Goal: Task Accomplishment & Management: Manage account settings

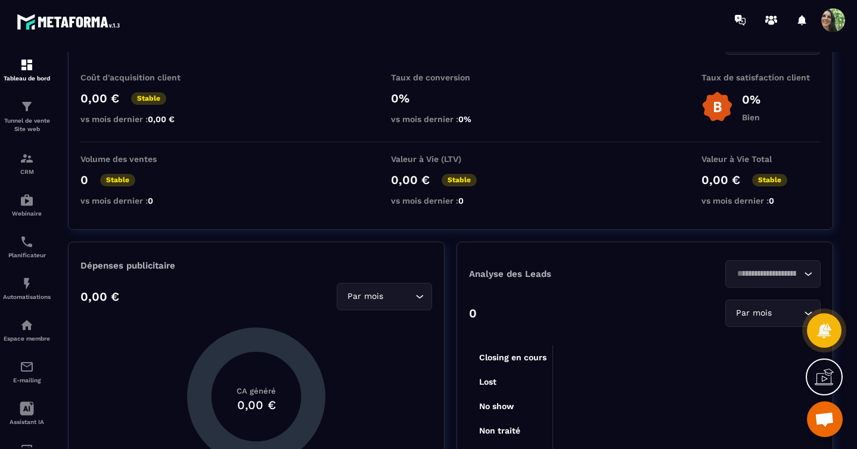
scroll to position [86, 0]
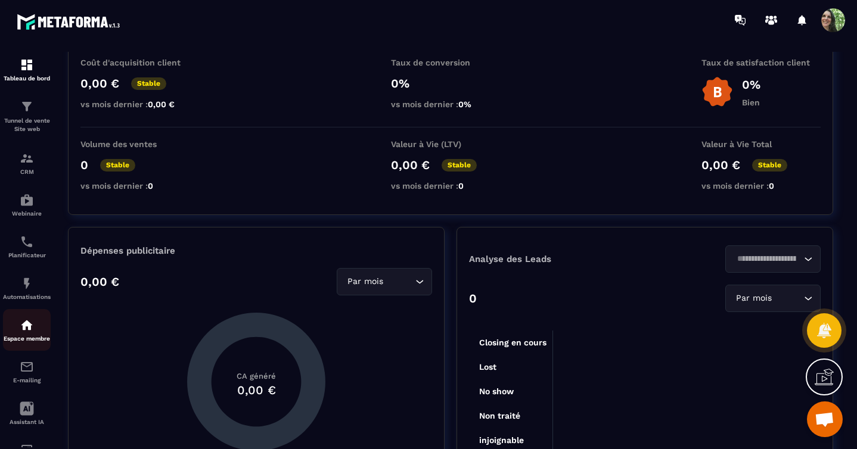
click at [27, 331] on img at bounding box center [27, 325] width 14 height 14
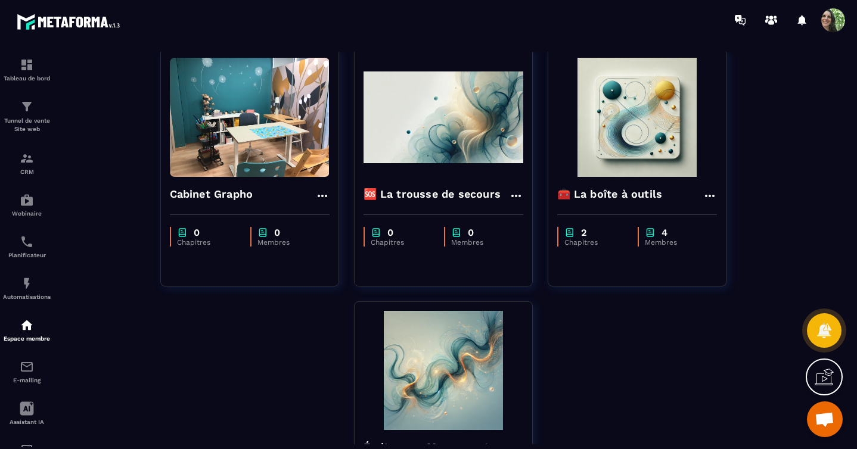
scroll to position [225, 0]
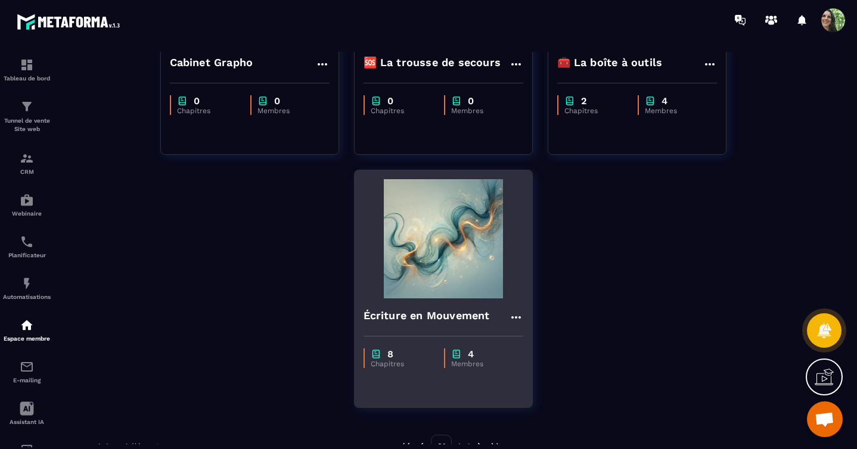
click at [402, 281] on img at bounding box center [444, 238] width 160 height 119
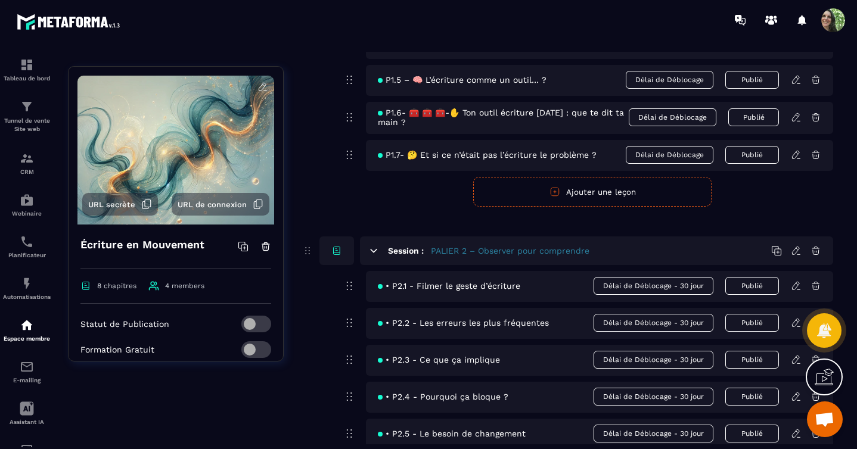
scroll to position [561, 0]
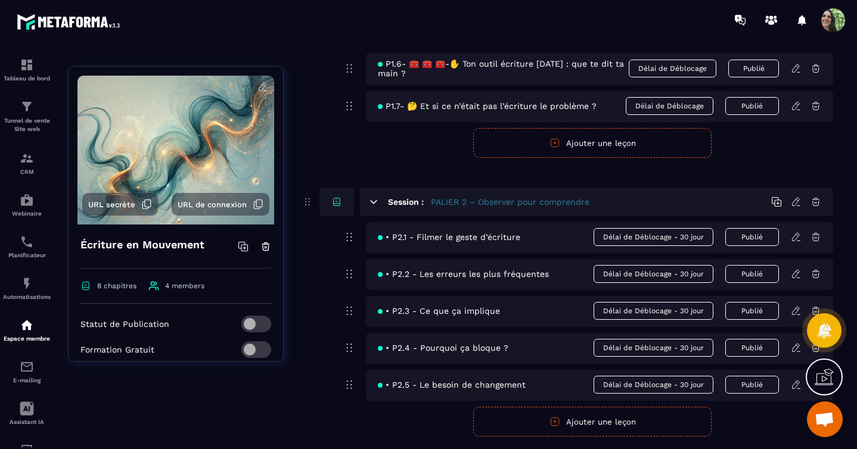
click at [796, 243] on icon at bounding box center [796, 237] width 11 height 11
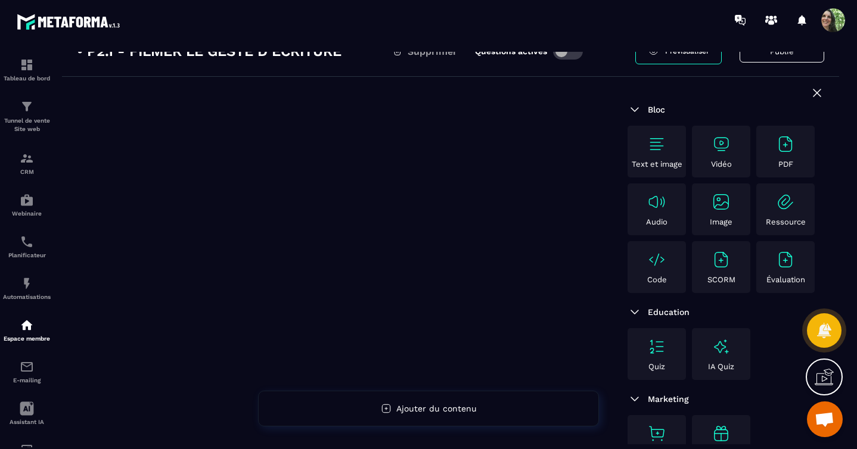
scroll to position [81, 0]
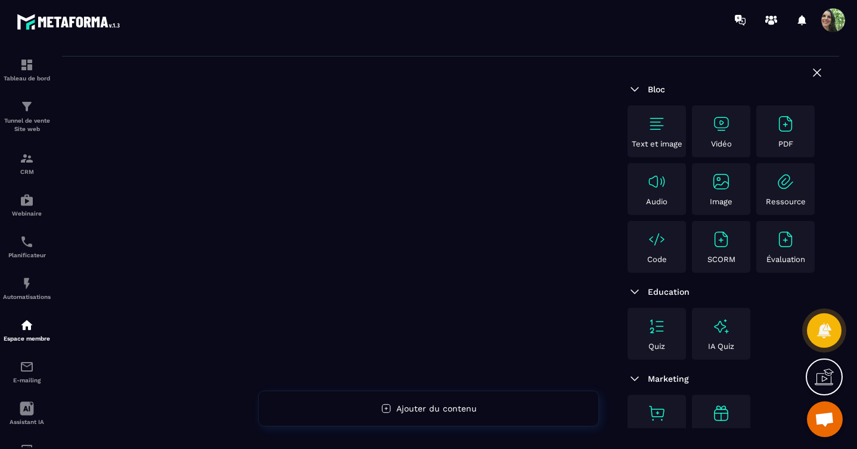
click at [721, 139] on p "Vidéo" at bounding box center [721, 143] width 21 height 9
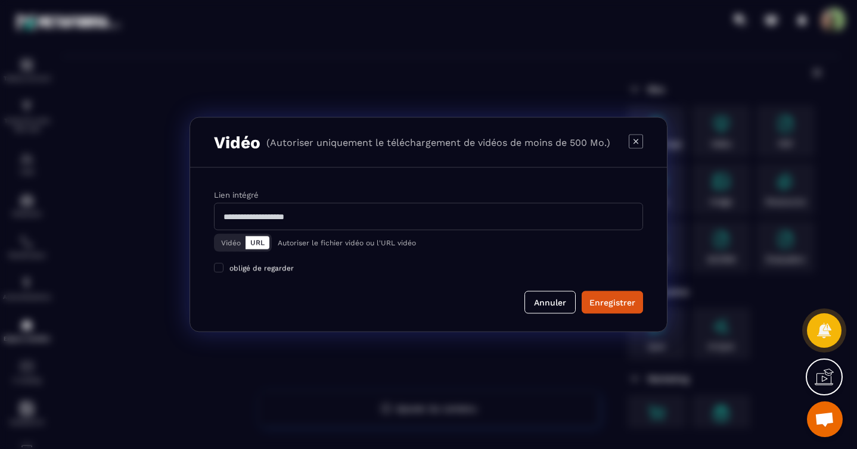
click at [232, 243] on button "Vidéo" at bounding box center [230, 243] width 29 height 13
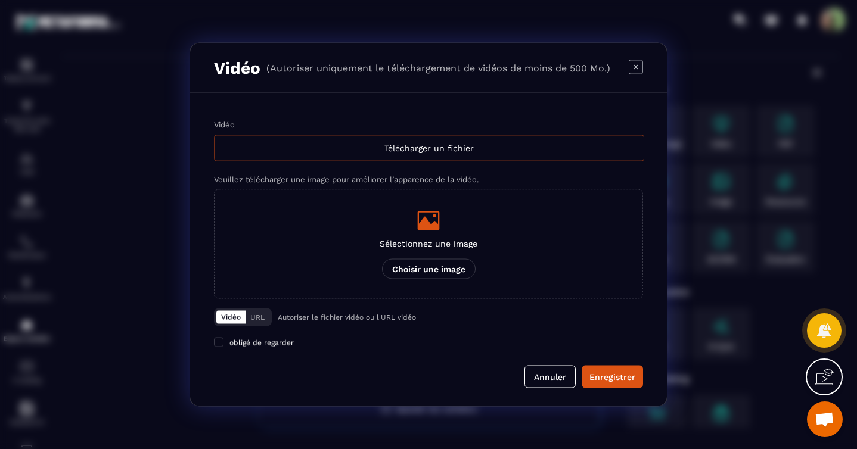
click at [444, 151] on div "Télécharger un fichier" at bounding box center [429, 148] width 430 height 26
click at [0, 0] on input "Vidéo Télécharger un fichier" at bounding box center [0, 0] width 0 height 0
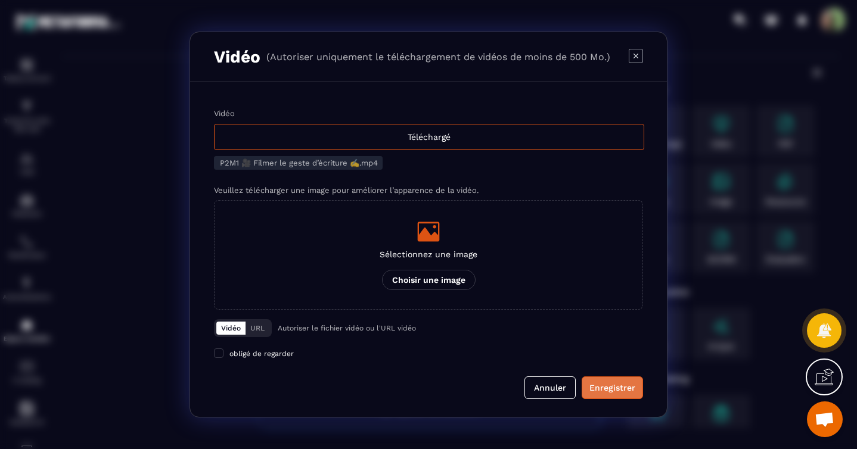
click at [616, 392] on div "Enregistrer" at bounding box center [612, 388] width 46 height 12
click at [217, 356] on span "Modal window" at bounding box center [219, 354] width 10 height 10
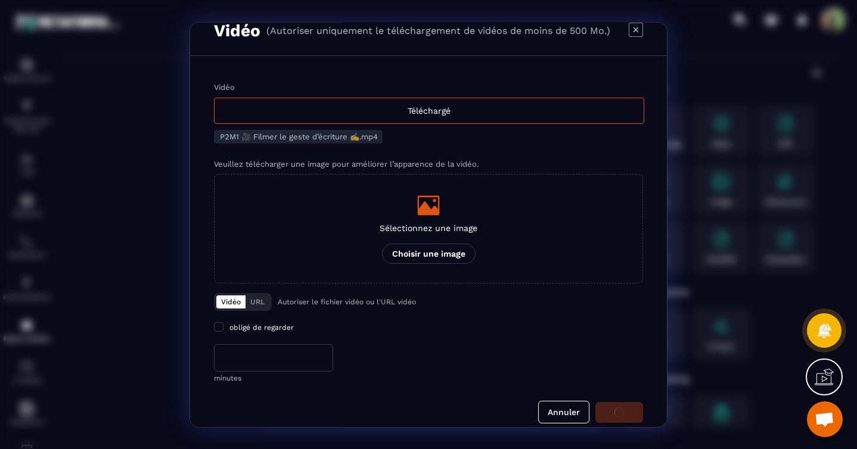
scroll to position [35, 0]
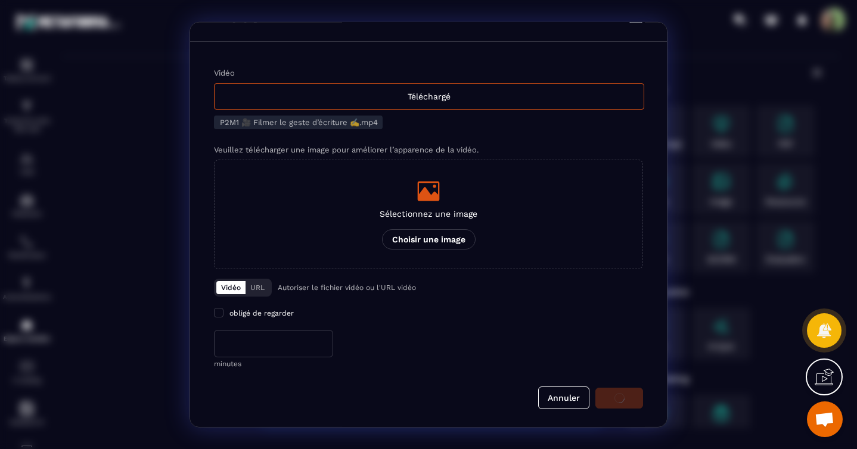
click at [232, 347] on input "*" at bounding box center [273, 343] width 119 height 27
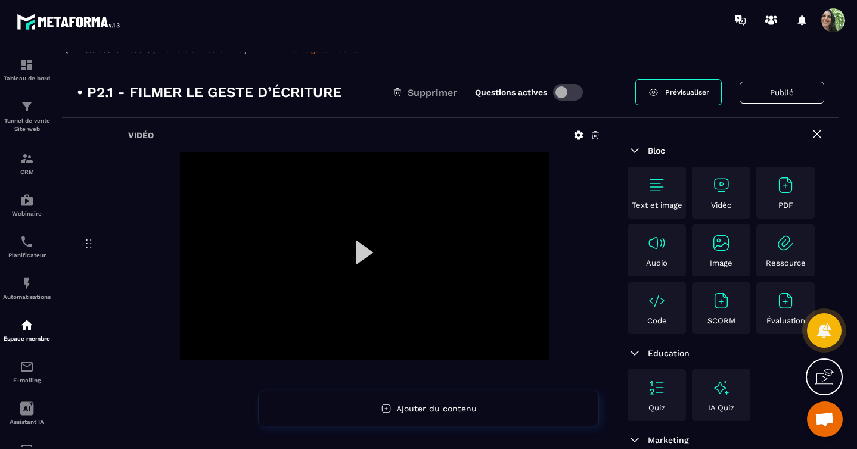
scroll to position [0, 0]
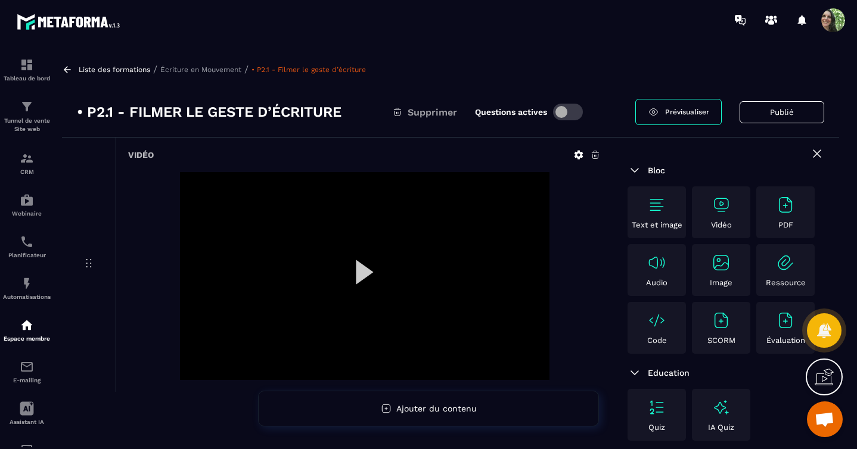
click at [362, 277] on div at bounding box center [364, 276] width 369 height 208
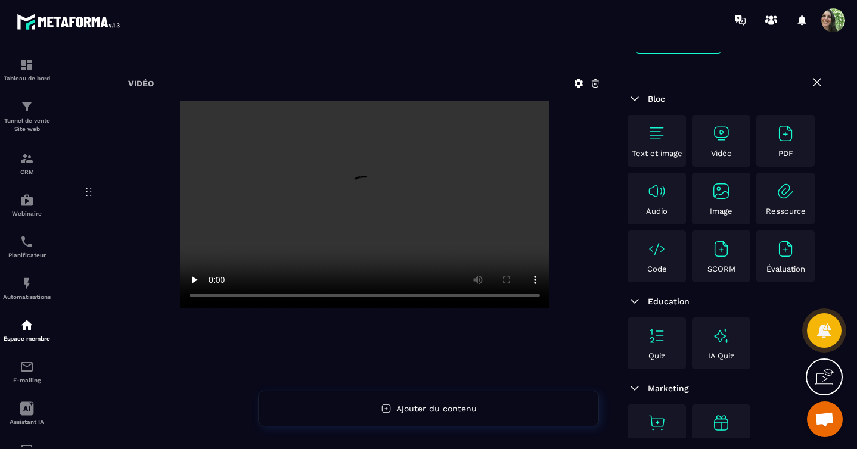
scroll to position [85, 0]
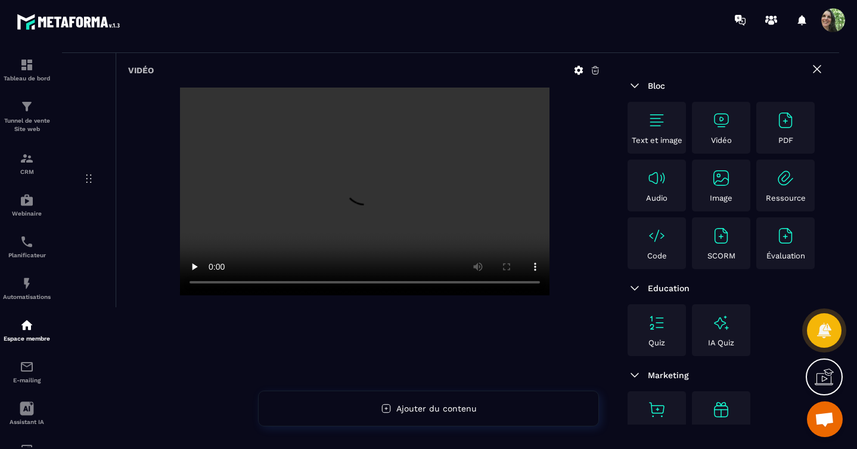
click at [783, 127] on img at bounding box center [785, 120] width 19 height 19
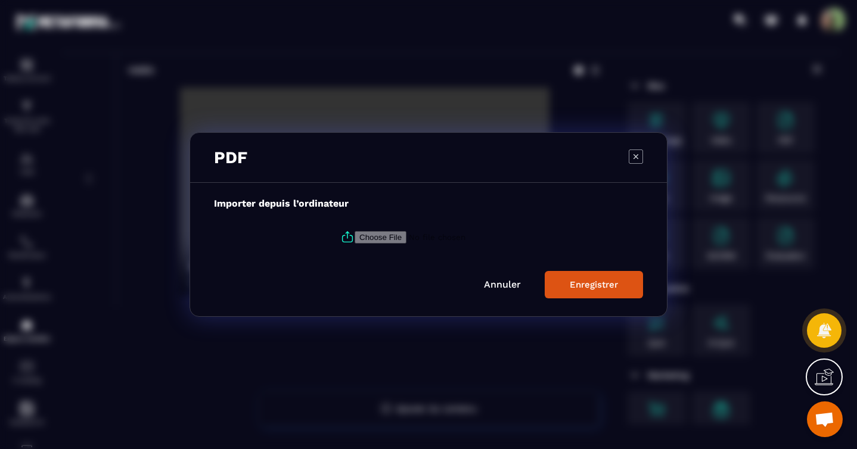
click at [396, 236] on input "Modal window" at bounding box center [436, 237] width 162 height 13
type input "**********"
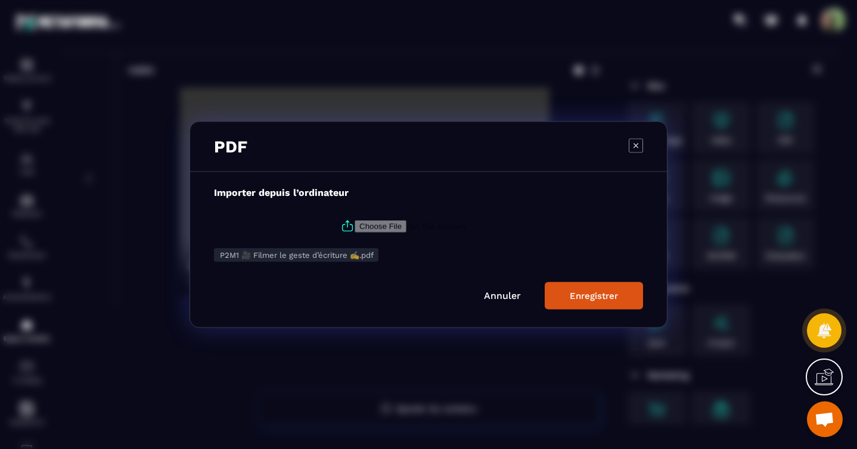
click at [567, 300] on button "Enregistrer" at bounding box center [594, 295] width 98 height 27
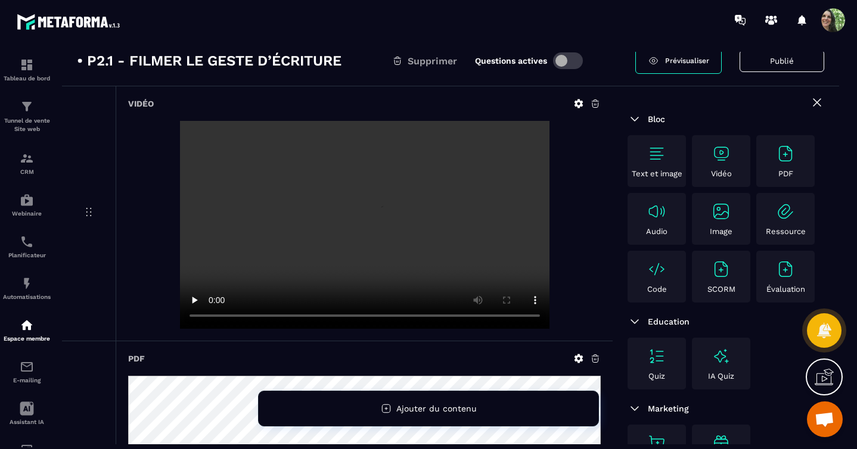
scroll to position [112, 0]
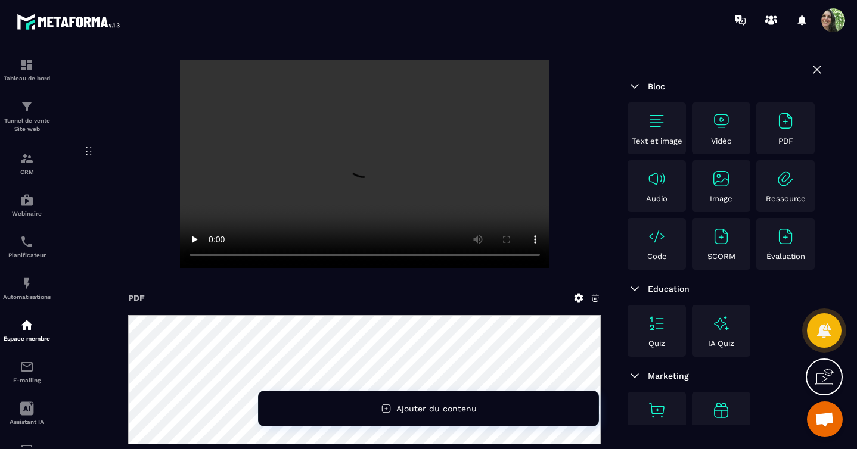
click at [653, 123] on img at bounding box center [656, 120] width 19 height 19
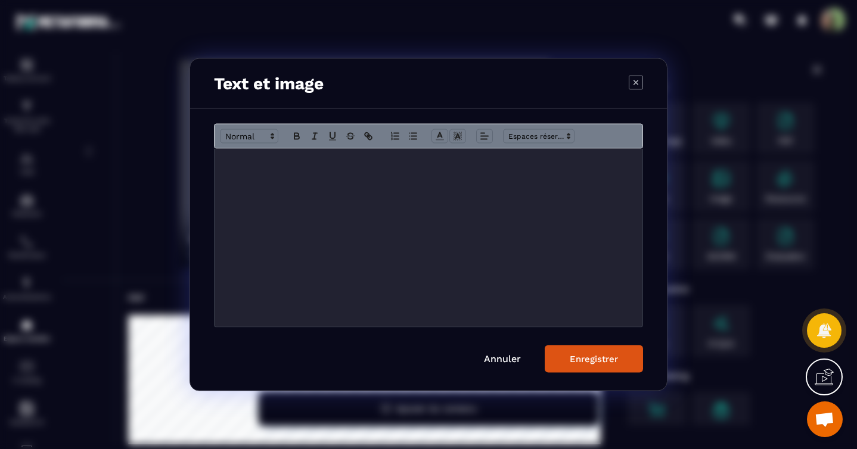
click at [637, 84] on icon "Modal window" at bounding box center [636, 82] width 14 height 14
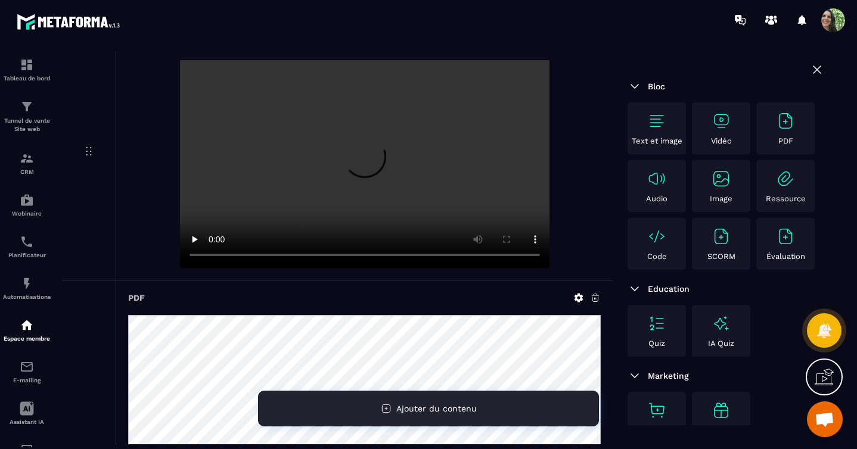
click at [385, 409] on icon at bounding box center [385, 409] width 3 height 3
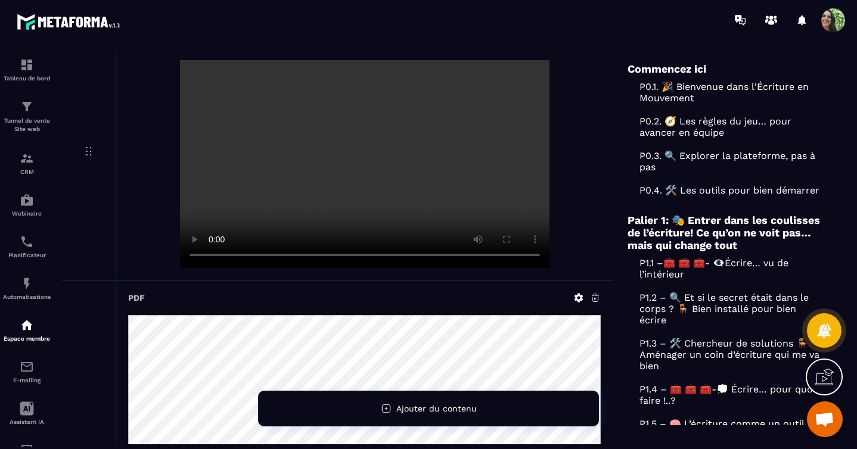
click at [557, 268] on div "Vidéo" at bounding box center [364, 153] width 497 height 254
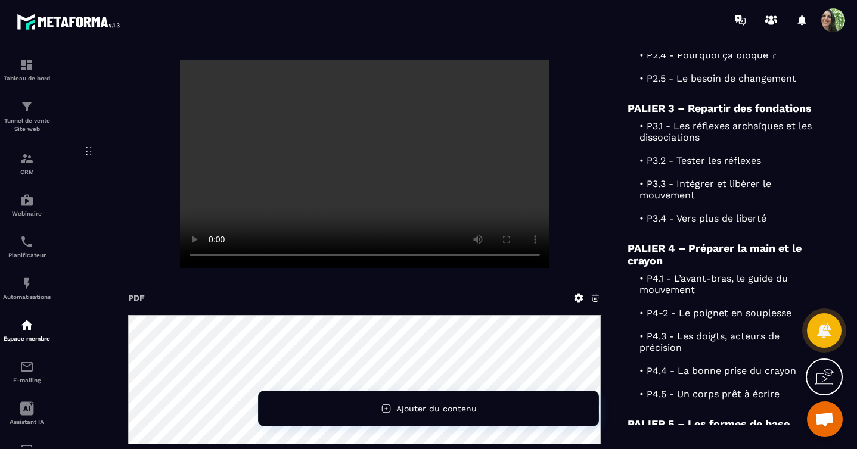
scroll to position [611, 0]
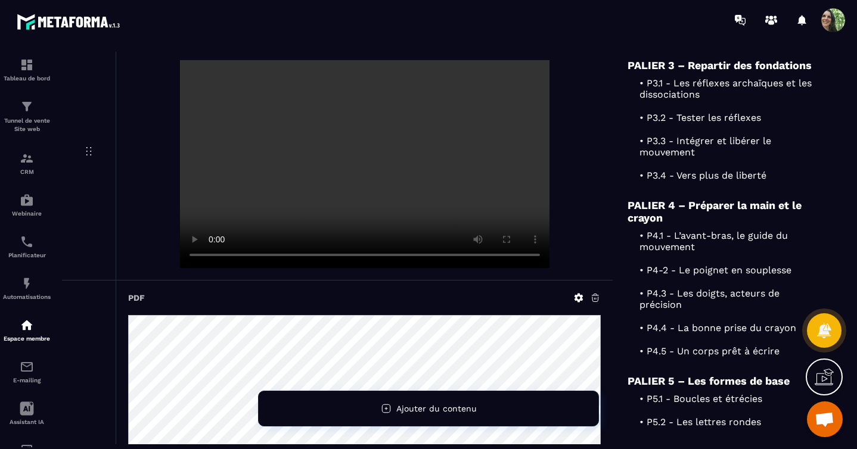
click at [684, 100] on p "• P3.1 - Les réflexes archaïques et les dissociations" at bounding box center [726, 88] width 197 height 23
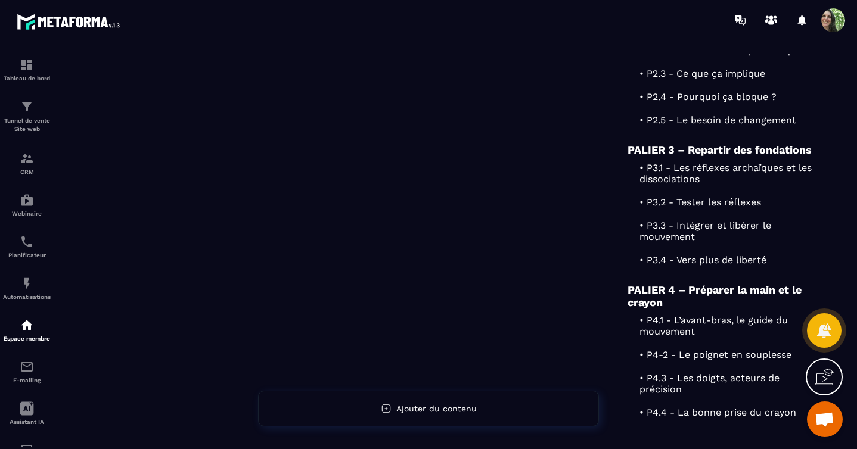
scroll to position [454, 0]
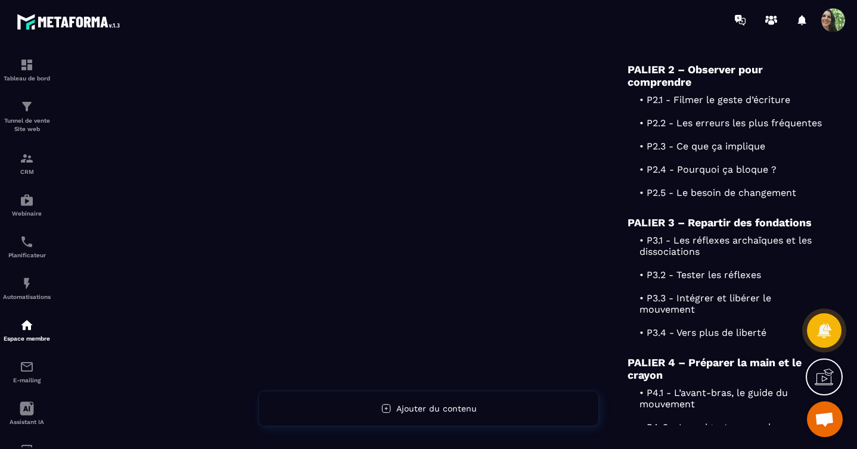
click at [706, 105] on p "• P2.1 - Filmer le geste d’écriture" at bounding box center [726, 99] width 197 height 11
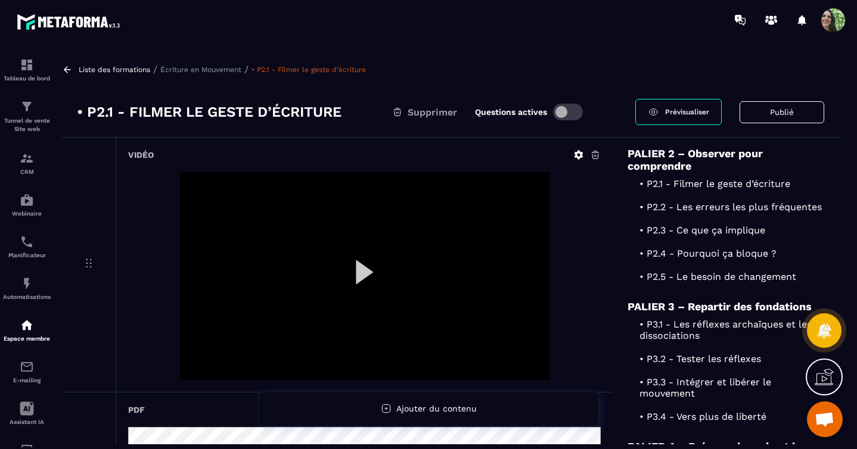
click at [684, 115] on span "Prévisualiser" at bounding box center [687, 112] width 44 height 8
click at [208, 69] on p "Écriture en Mouvement" at bounding box center [200, 70] width 81 height 8
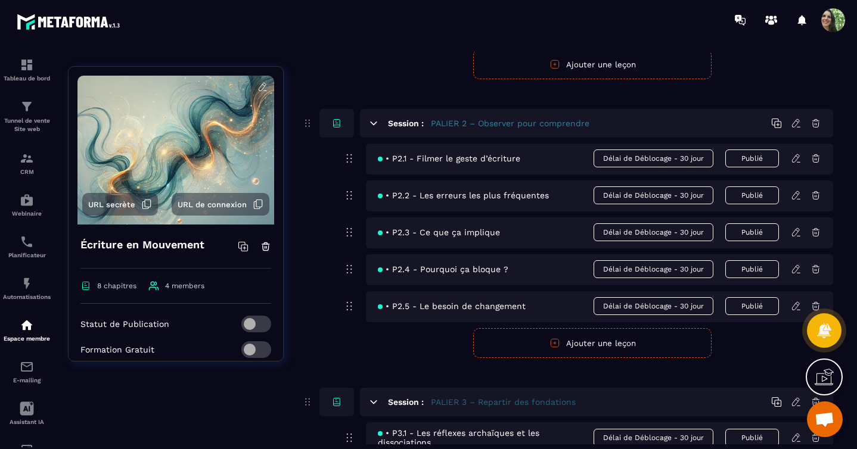
scroll to position [639, 0]
click at [644, 168] on span "Délai de Déblocage - 30 jour" at bounding box center [654, 159] width 120 height 18
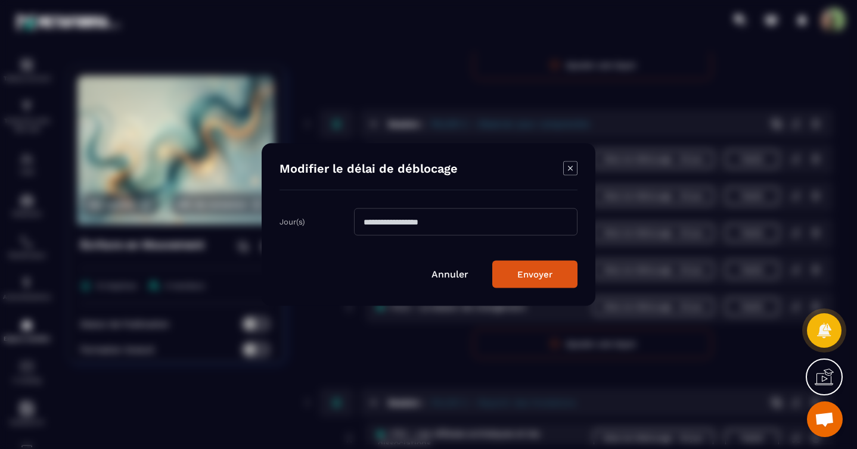
click at [377, 224] on input "**" at bounding box center [465, 222] width 223 height 27
type input "*"
click at [519, 267] on button "Envoyer" at bounding box center [534, 274] width 85 height 27
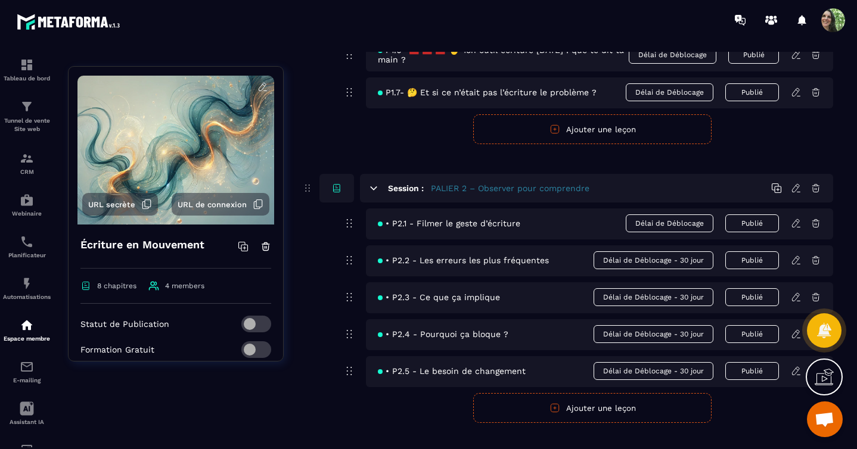
scroll to position [575, 0]
click at [794, 228] on icon at bounding box center [796, 223] width 11 height 11
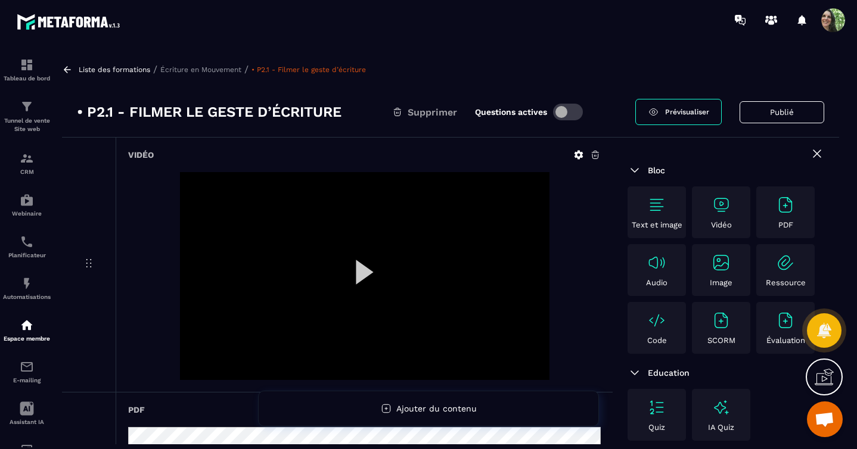
click at [774, 265] on div "Ressource" at bounding box center [785, 270] width 52 height 34
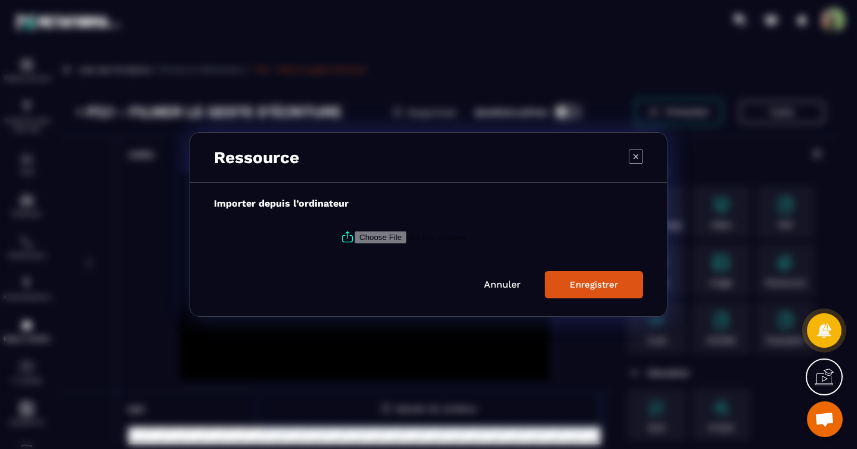
click at [505, 284] on link "Annuler" at bounding box center [502, 284] width 37 height 11
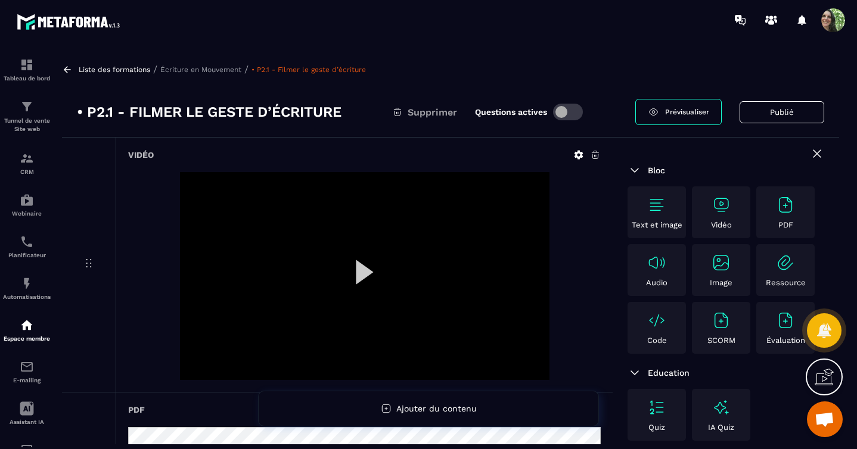
click at [667, 263] on div "Audio" at bounding box center [657, 270] width 52 height 34
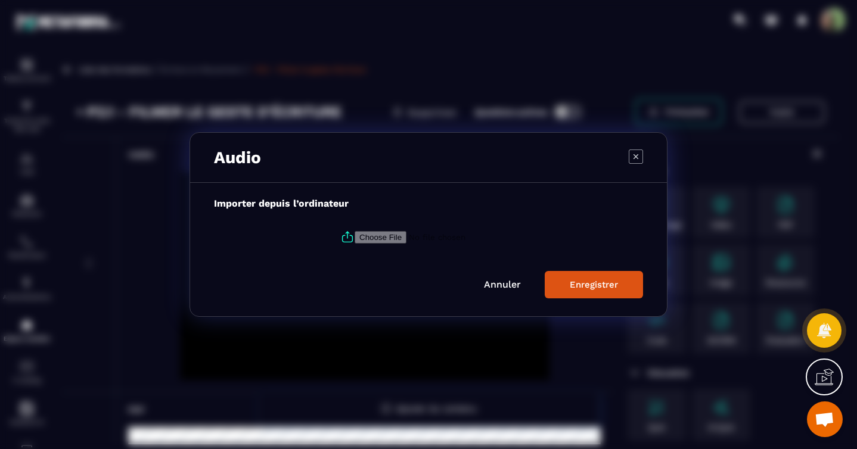
click at [638, 157] on icon "Modal window" at bounding box center [636, 157] width 14 height 14
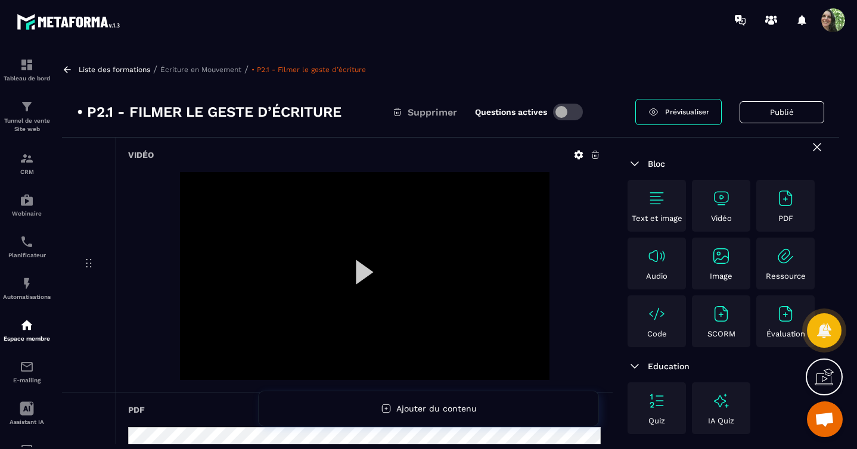
scroll to position [16, 0]
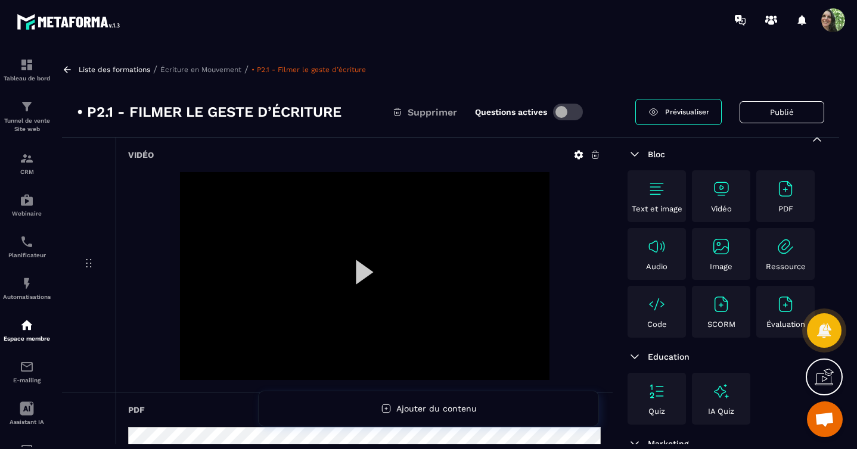
click at [652, 195] on img at bounding box center [656, 188] width 19 height 19
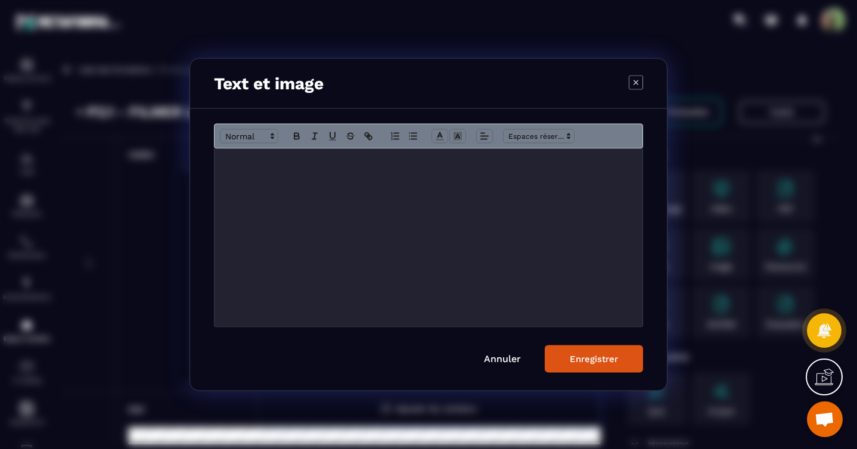
click at [385, 184] on div "Modal window" at bounding box center [429, 238] width 428 height 178
click at [505, 357] on link "Annuler" at bounding box center [502, 358] width 37 height 11
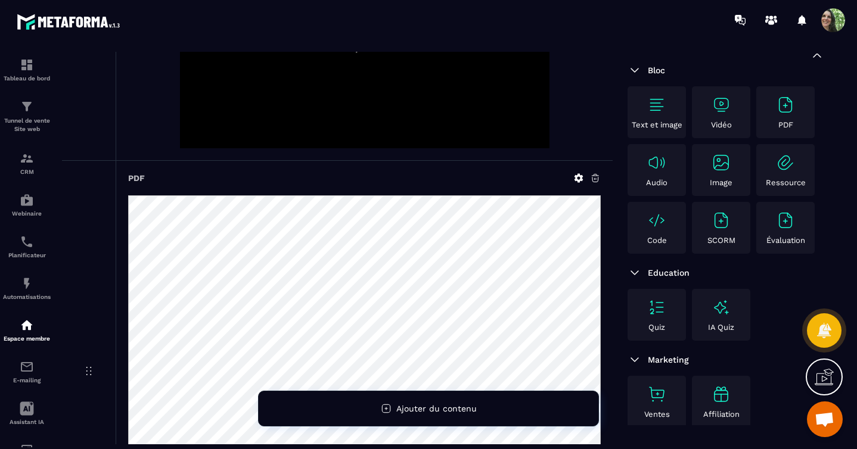
scroll to position [225, 0]
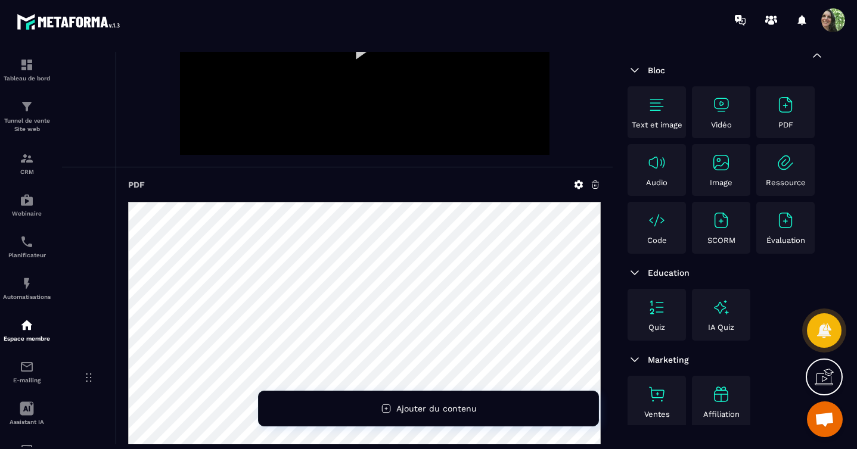
click at [596, 187] on icon at bounding box center [595, 184] width 11 height 11
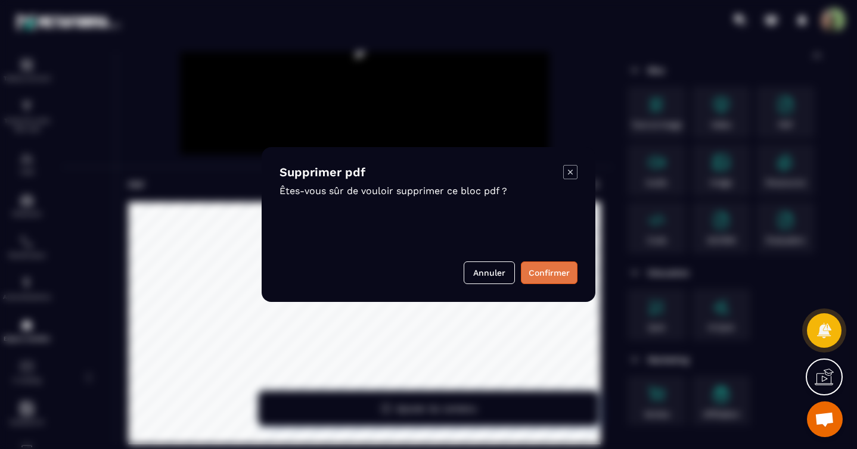
click at [540, 271] on button "Confirmer" at bounding box center [549, 273] width 57 height 23
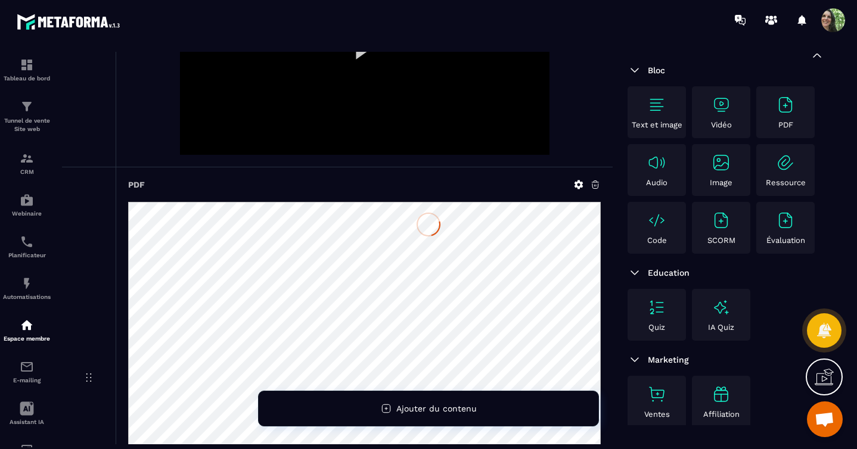
scroll to position [144, 0]
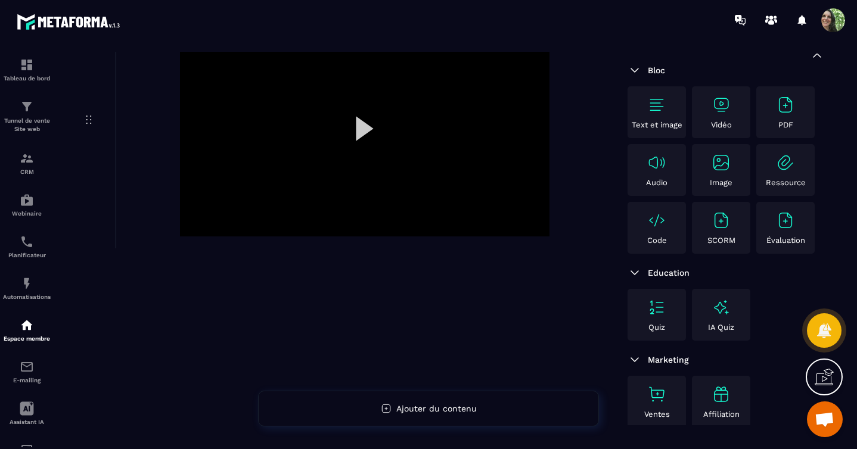
click at [661, 109] on img at bounding box center [656, 104] width 19 height 19
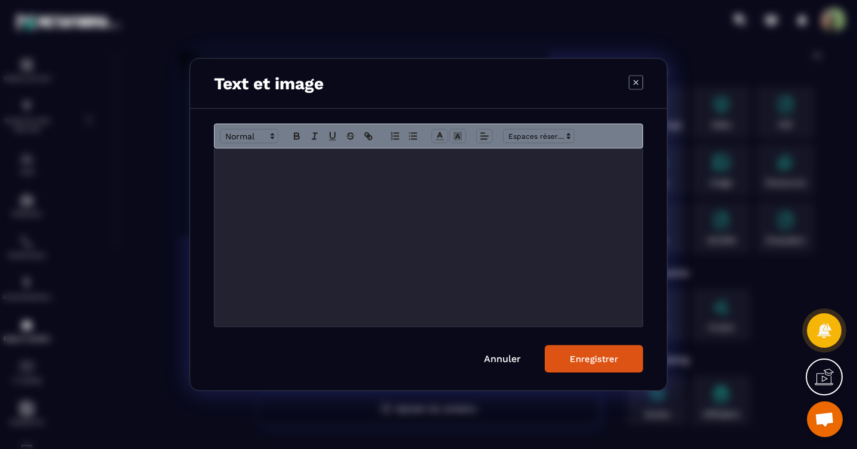
click at [377, 184] on div "Modal window" at bounding box center [429, 238] width 428 height 178
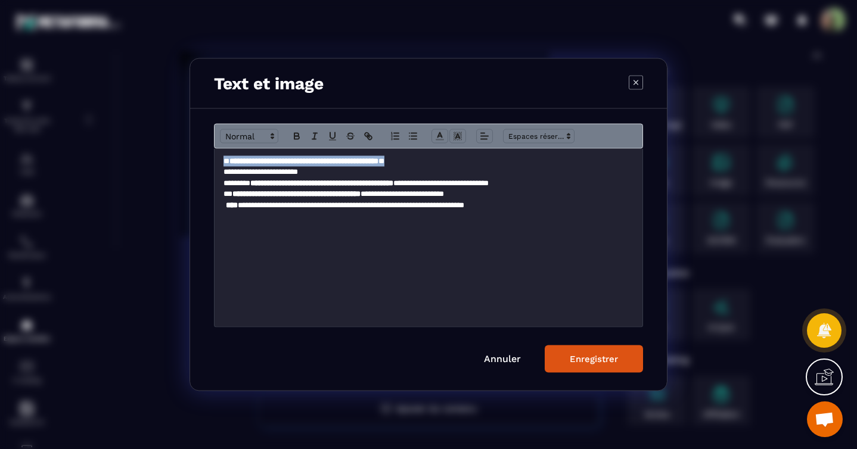
drag, startPoint x: 236, startPoint y: 161, endPoint x: 437, endPoint y: 162, distance: 201.4
click at [437, 162] on p "**********" at bounding box center [428, 161] width 410 height 11
click at [274, 139] on icon "Modal window" at bounding box center [272, 136] width 11 height 11
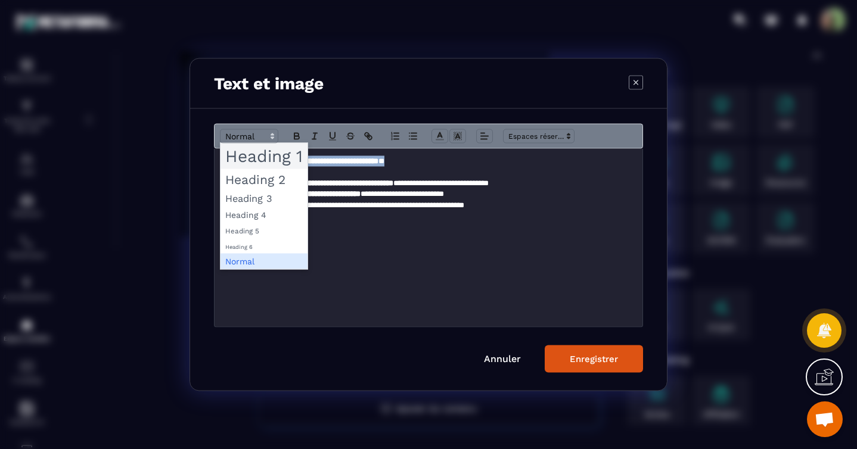
click at [275, 153] on span "Modal window" at bounding box center [263, 157] width 87 height 26
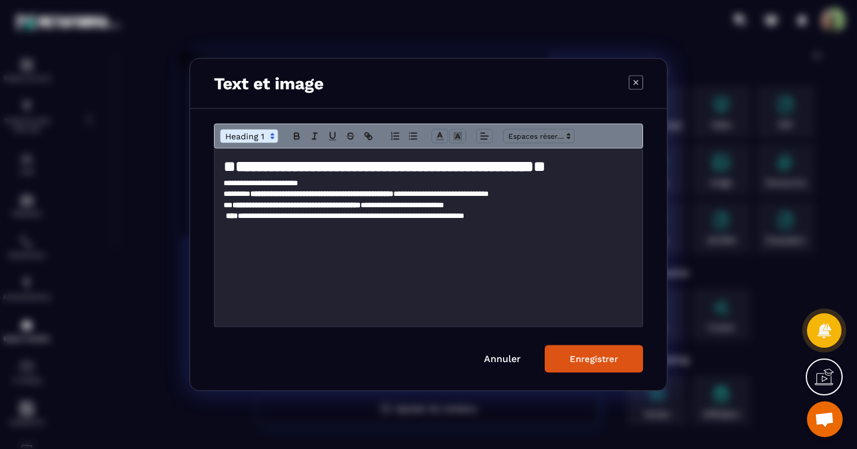
click at [335, 187] on p "**********" at bounding box center [428, 183] width 410 height 11
click at [225, 185] on p "**********" at bounding box center [428, 183] width 410 height 11
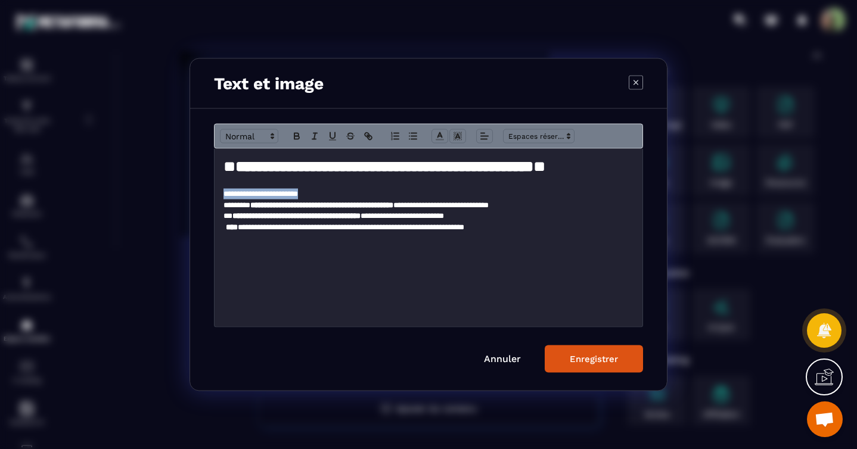
drag, startPoint x: 227, startPoint y: 193, endPoint x: 317, endPoint y: 195, distance: 90.0
click at [317, 195] on div "**********" at bounding box center [429, 238] width 428 height 178
click at [272, 138] on polygon "Modal window" at bounding box center [272, 138] width 2 height 1
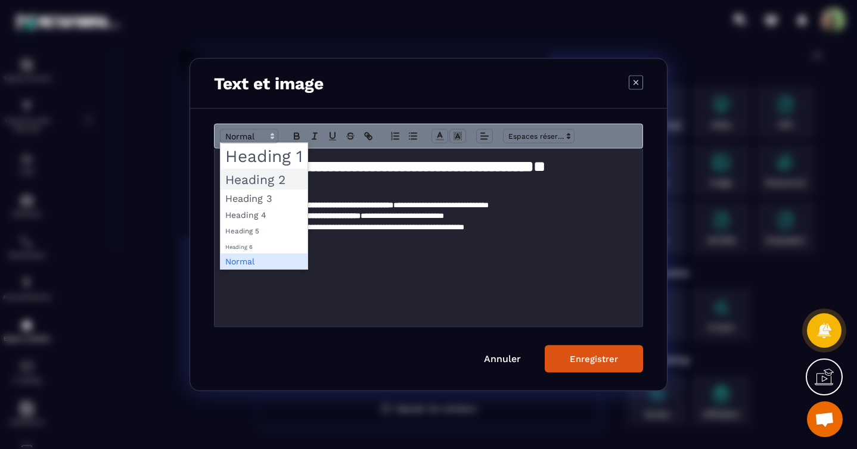
click at [263, 180] on span "Modal window" at bounding box center [263, 179] width 87 height 21
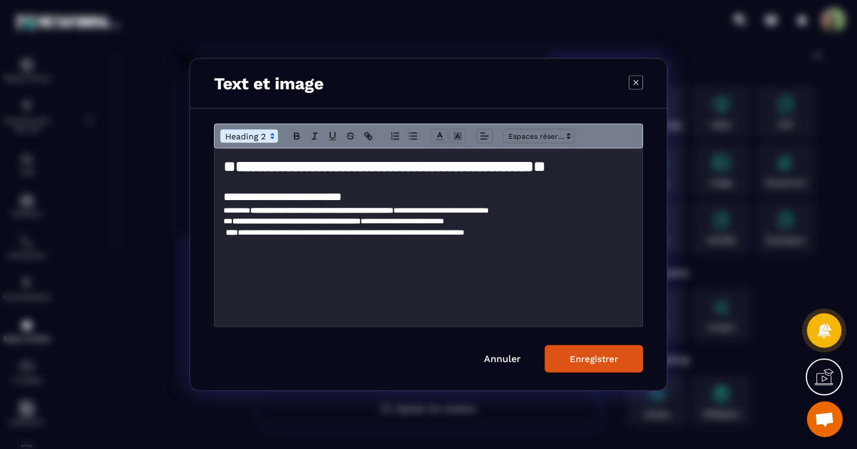
click at [223, 213] on p "**********" at bounding box center [428, 210] width 410 height 11
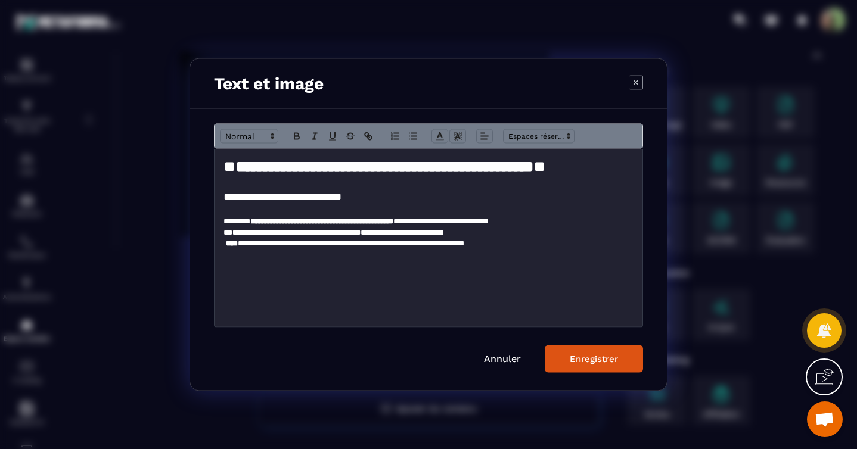
click at [223, 232] on p "**********" at bounding box center [428, 232] width 410 height 11
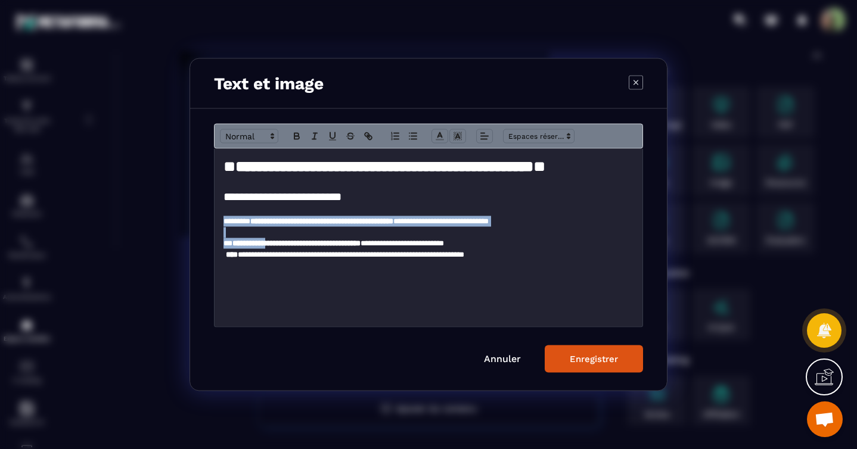
drag, startPoint x: 222, startPoint y: 223, endPoint x: 281, endPoint y: 240, distance: 61.3
click at [281, 240] on div "**********" at bounding box center [429, 238] width 428 height 178
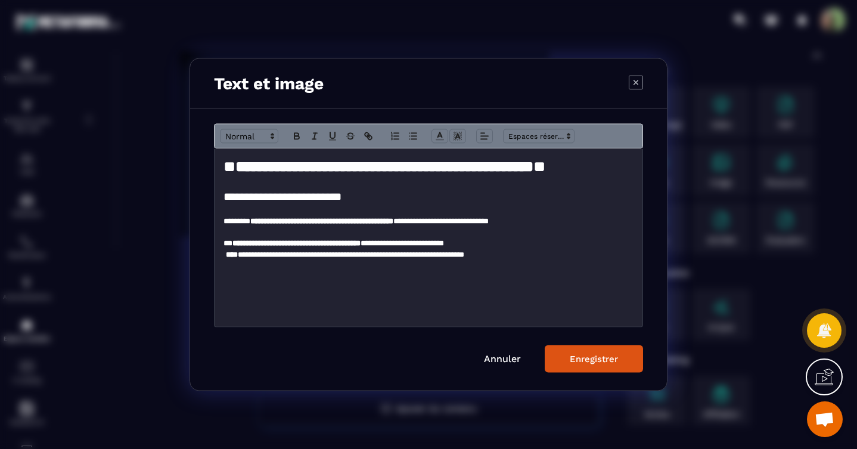
drag, startPoint x: 246, startPoint y: 244, endPoint x: 235, endPoint y: 259, distance: 17.5
click at [246, 245] on strong "**********" at bounding box center [296, 244] width 128 height 8
click at [226, 256] on strong "****" at bounding box center [232, 254] width 12 height 8
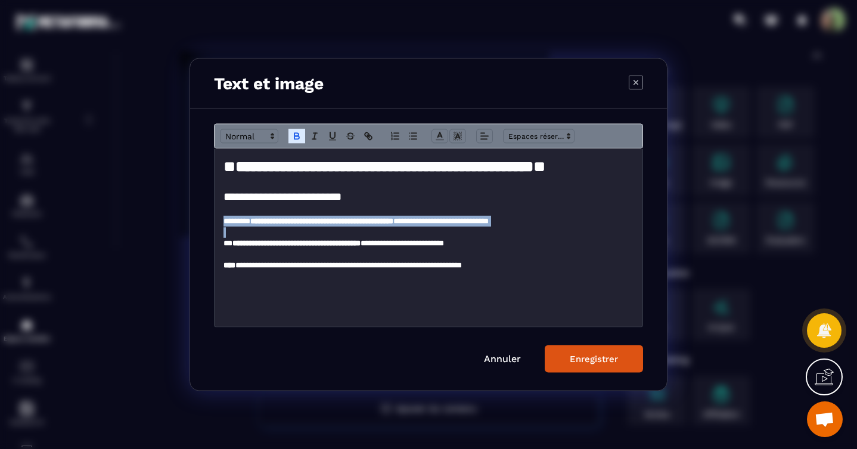
drag, startPoint x: 224, startPoint y: 222, endPoint x: 535, endPoint y: 229, distance: 310.6
click at [535, 229] on div "**********" at bounding box center [429, 238] width 428 height 178
click at [274, 138] on polygon "Modal window" at bounding box center [272, 138] width 2 height 1
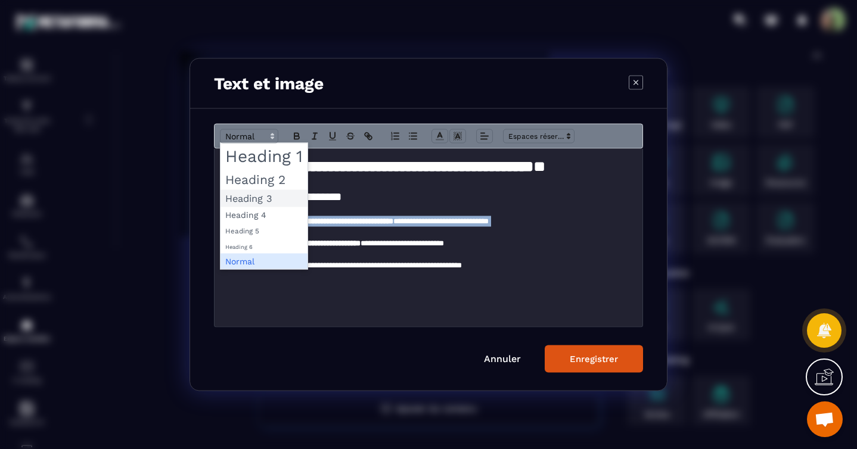
click at [254, 198] on span "Modal window" at bounding box center [263, 198] width 87 height 17
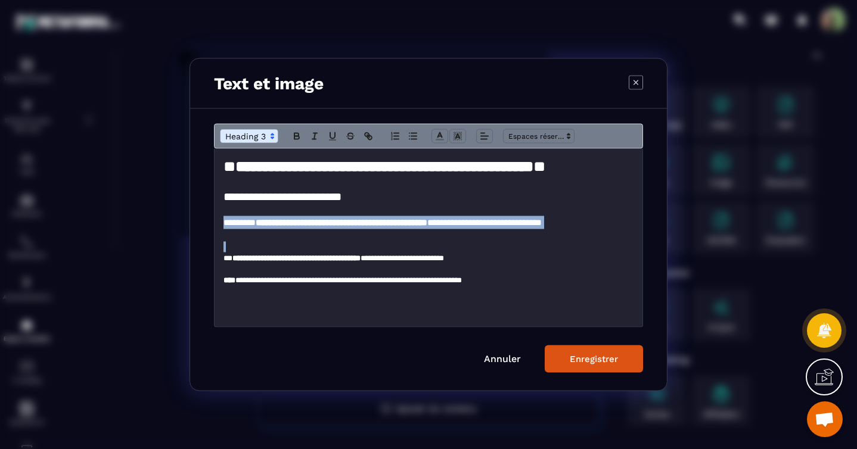
click at [294, 243] on p "Modal window" at bounding box center [428, 247] width 410 height 11
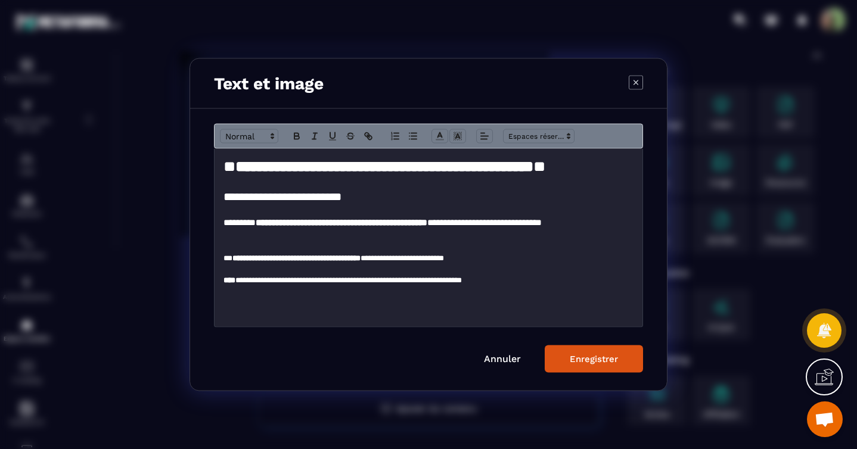
click at [223, 259] on div "**********" at bounding box center [429, 238] width 428 height 178
click at [588, 361] on div "Enregistrer" at bounding box center [594, 359] width 48 height 11
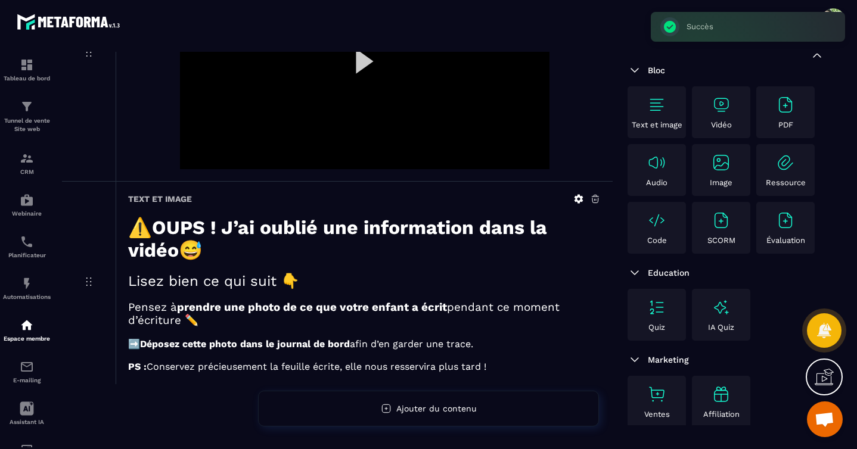
scroll to position [226, 0]
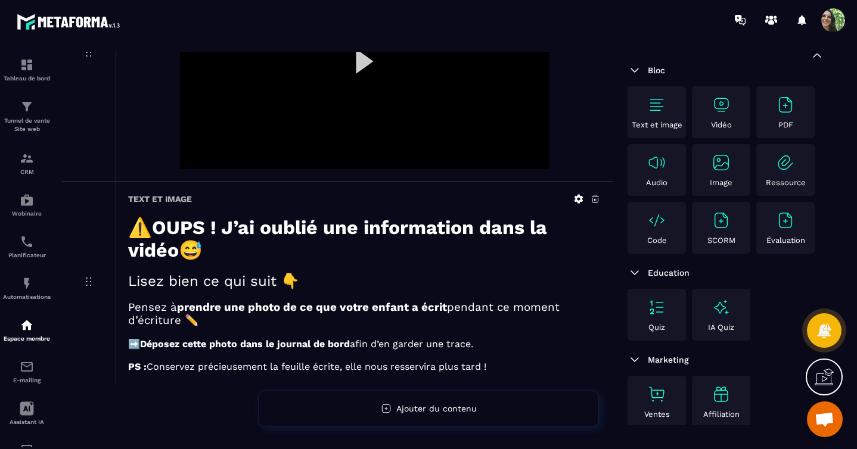
click at [782, 110] on img at bounding box center [785, 104] width 19 height 19
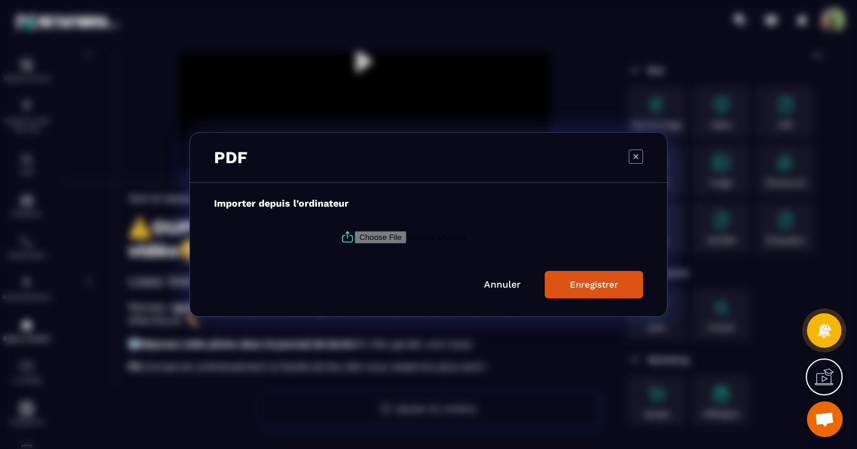
click at [397, 237] on input "Modal window" at bounding box center [436, 237] width 162 height 13
click at [513, 285] on link "Annuler" at bounding box center [502, 284] width 37 height 11
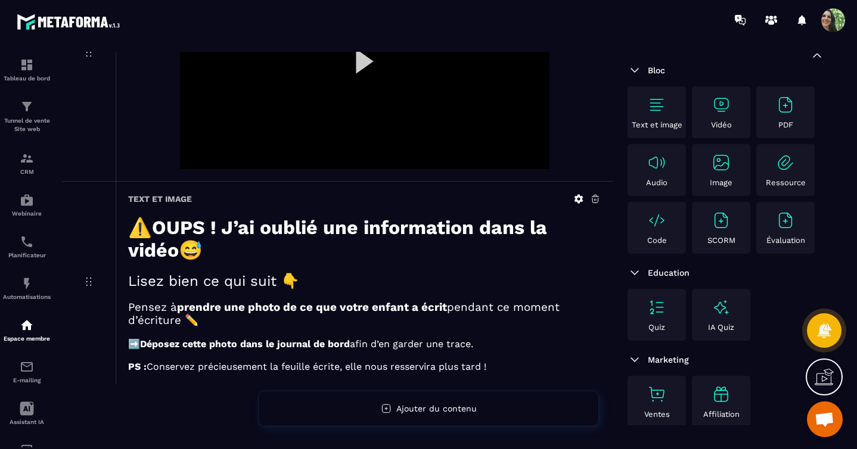
click at [786, 108] on img at bounding box center [785, 104] width 19 height 19
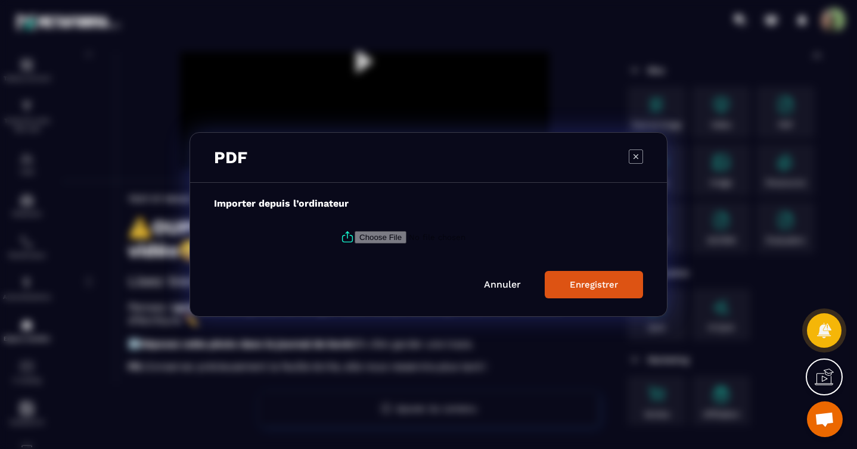
click at [382, 236] on input "Modal window" at bounding box center [436, 237] width 162 height 13
type input "**********"
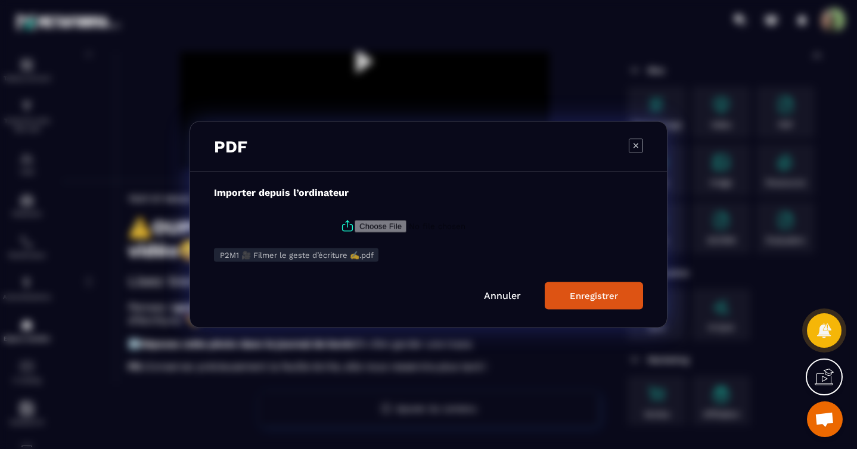
click at [582, 299] on div "Enregistrer" at bounding box center [594, 296] width 48 height 11
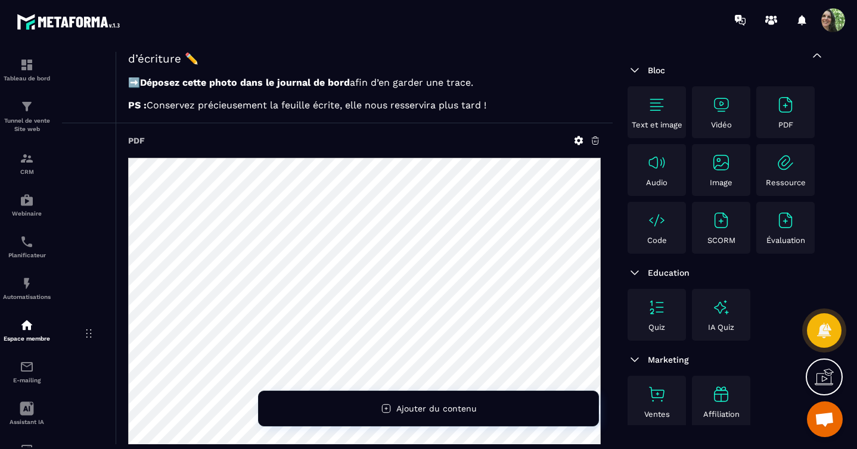
scroll to position [654, 0]
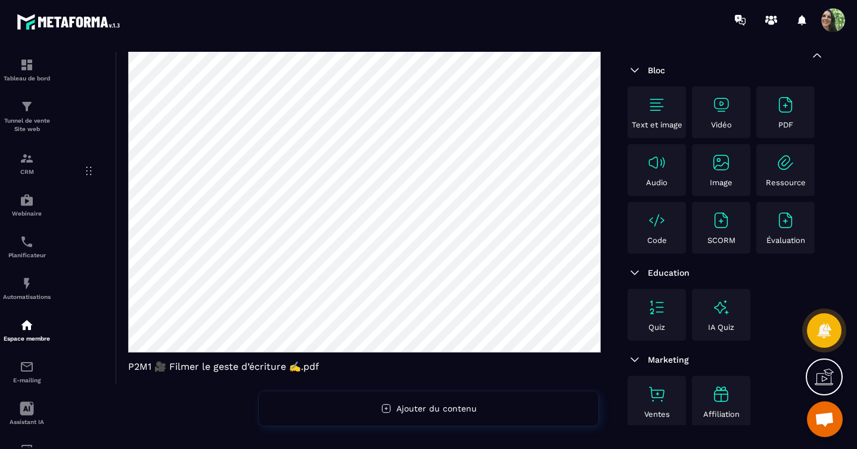
click at [638, 277] on img at bounding box center [635, 273] width 14 height 14
click at [636, 275] on img at bounding box center [635, 273] width 14 height 14
click at [672, 315] on div "Quiz" at bounding box center [657, 315] width 52 height 34
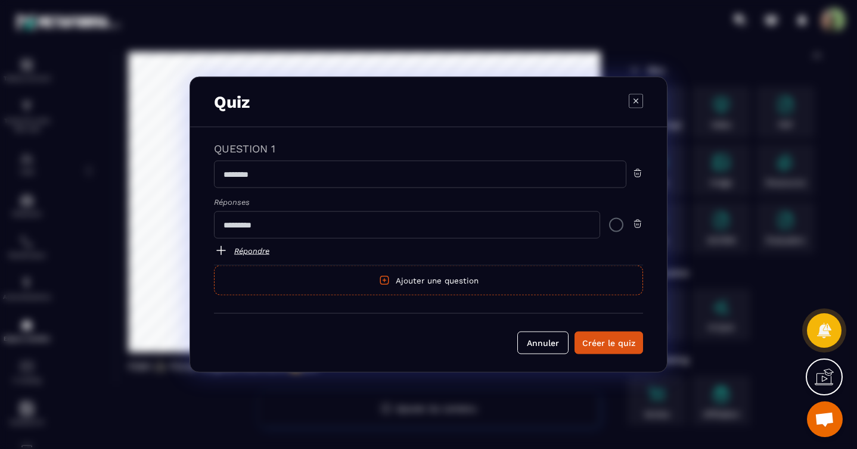
click at [637, 102] on icon "Modal window" at bounding box center [635, 100] width 5 height 5
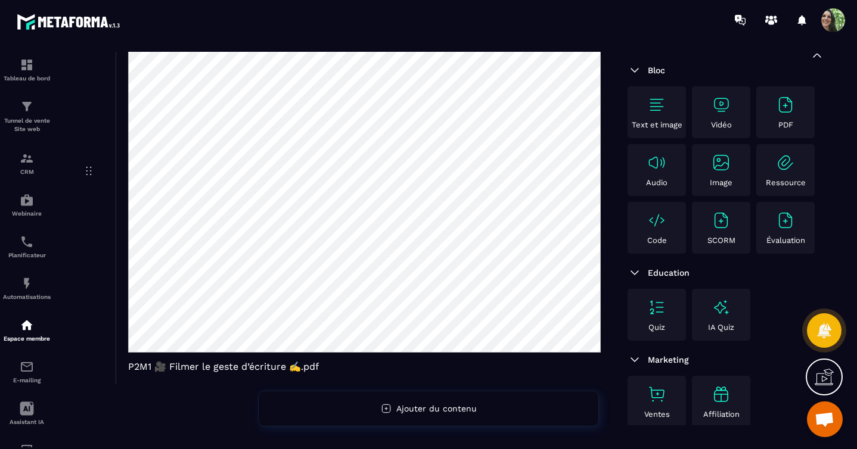
click at [761, 319] on div "Quiz IA Quiz" at bounding box center [726, 315] width 197 height 52
click at [781, 223] on img at bounding box center [785, 220] width 19 height 19
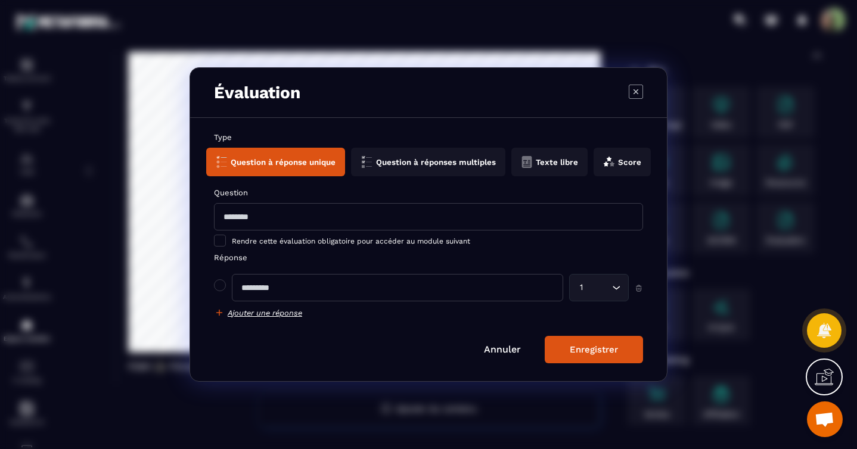
click at [637, 92] on icon "Modal window" at bounding box center [635, 91] width 5 height 5
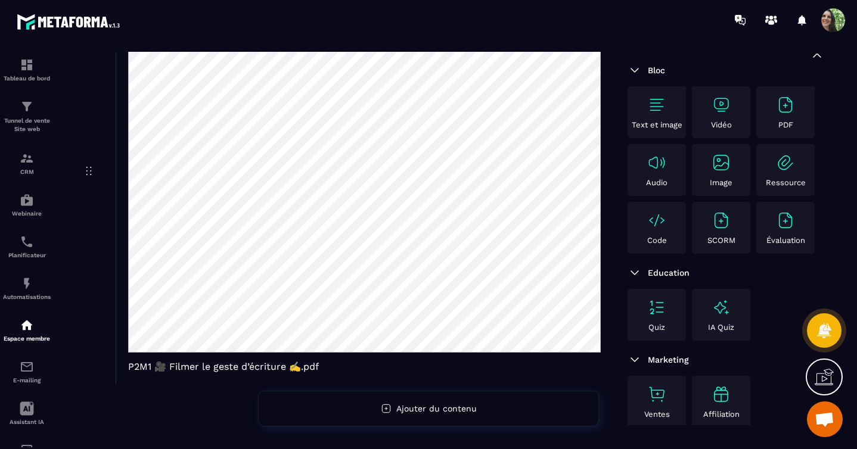
click at [721, 227] on img at bounding box center [721, 220] width 19 height 19
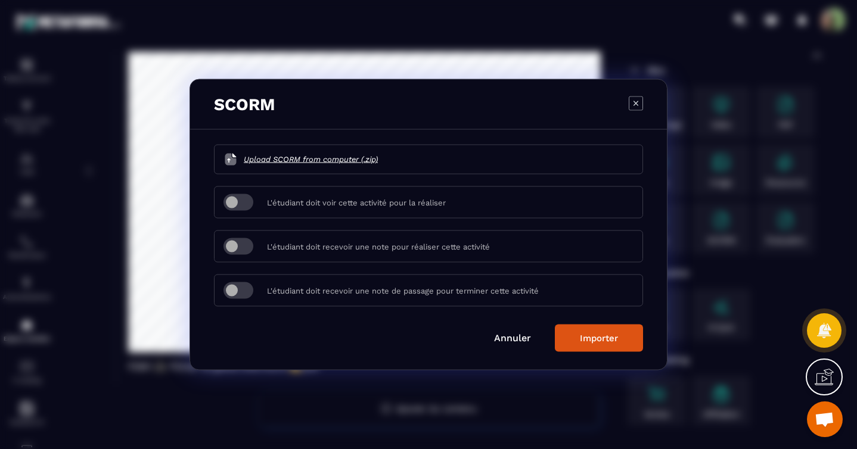
click at [636, 105] on icon "Modal window" at bounding box center [636, 103] width 14 height 14
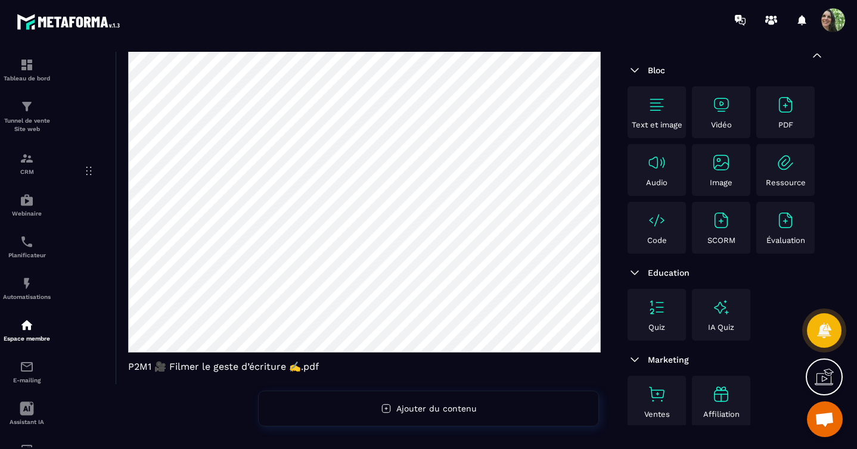
click at [763, 267] on div "Education" at bounding box center [726, 273] width 197 height 14
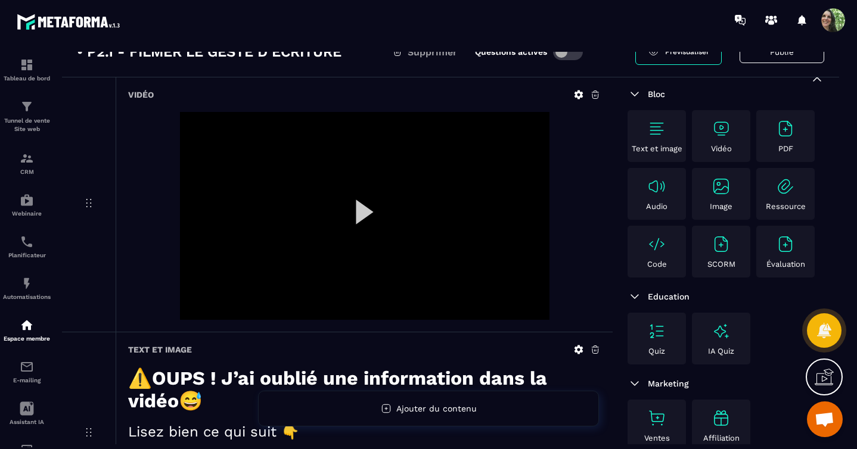
scroll to position [0, 0]
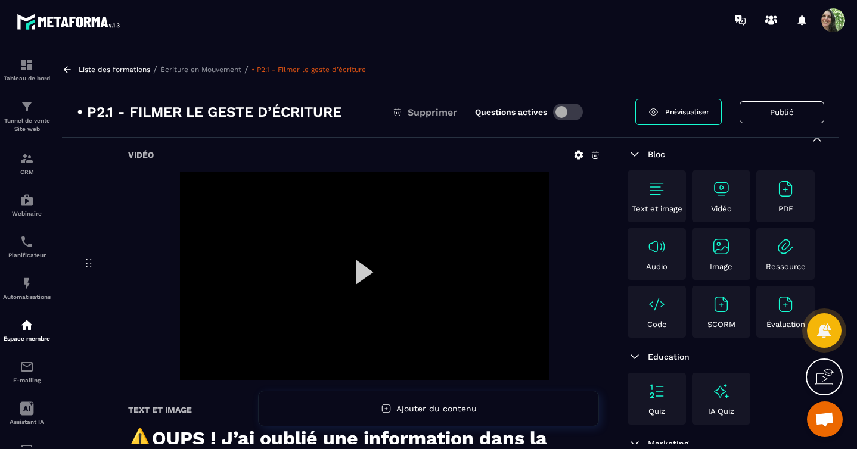
click at [760, 113] on button "Publié" at bounding box center [782, 112] width 85 height 22
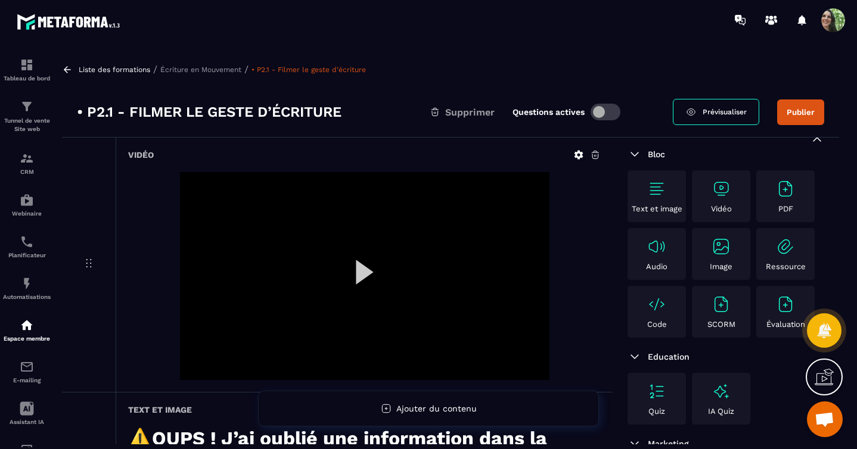
click at [719, 106] on link "Prévisualiser" at bounding box center [716, 112] width 86 height 26
click at [788, 113] on button "Publier" at bounding box center [800, 113] width 47 height 26
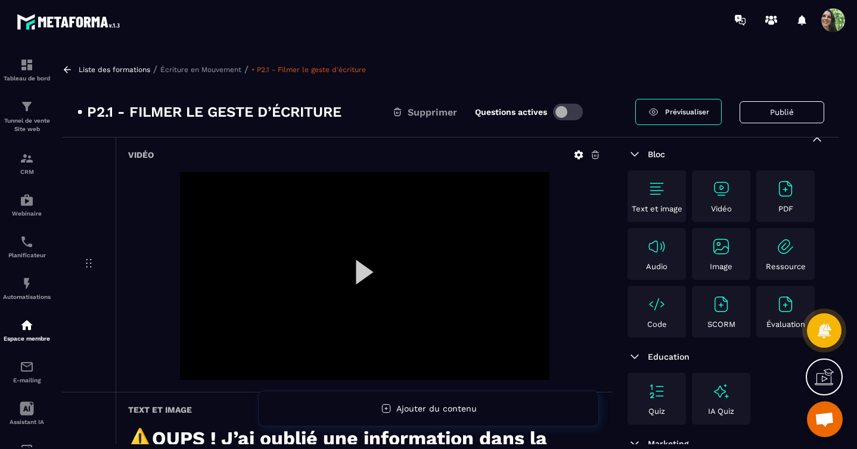
click at [692, 111] on span "Prévisualiser" at bounding box center [687, 112] width 44 height 8
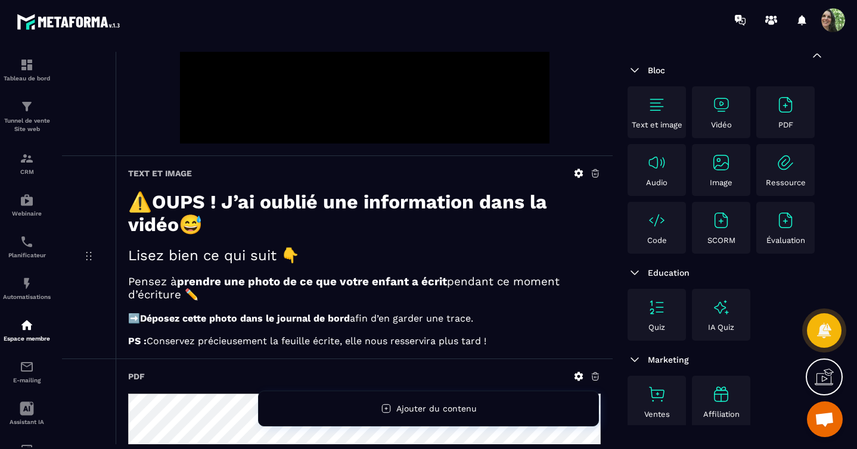
scroll to position [250, 0]
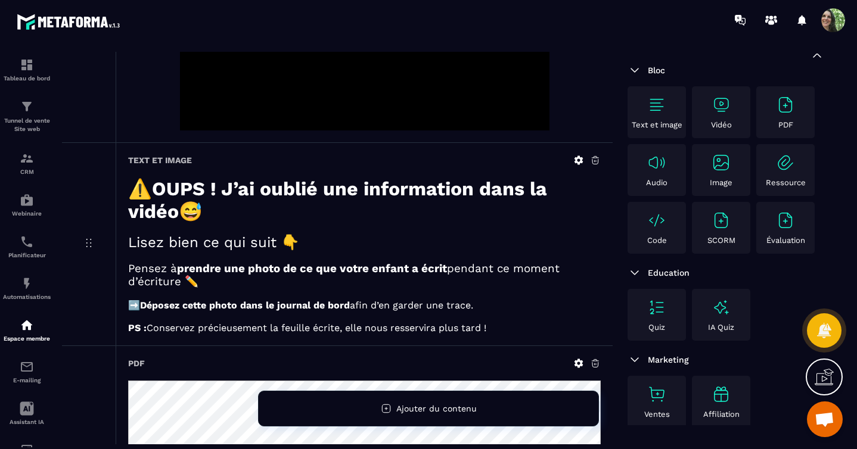
click at [577, 161] on icon at bounding box center [578, 160] width 9 height 9
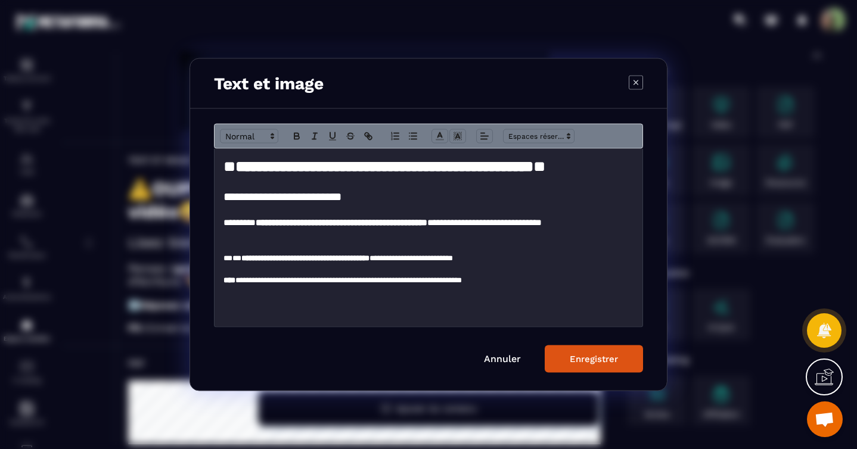
click at [340, 279] on p "**********" at bounding box center [428, 280] width 410 height 11
click at [292, 282] on p "**********" at bounding box center [428, 280] width 410 height 11
click at [514, 306] on div "**********" at bounding box center [429, 238] width 428 height 178
click at [566, 358] on button "Enregistrer" at bounding box center [594, 359] width 98 height 27
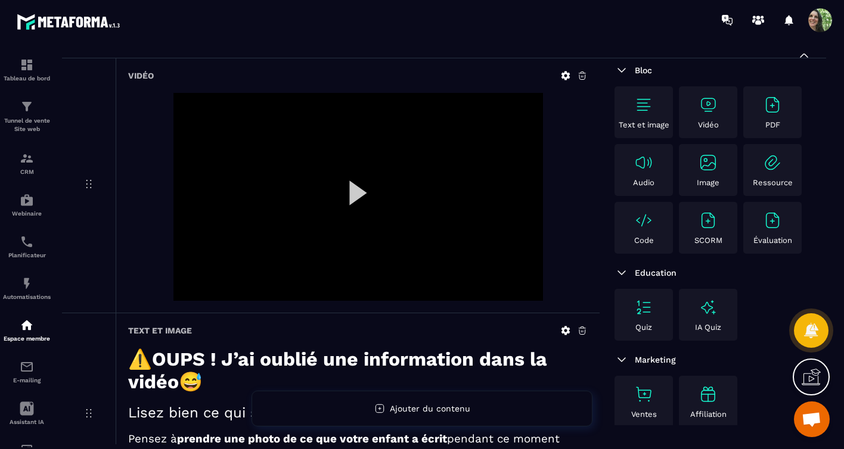
scroll to position [0, 0]
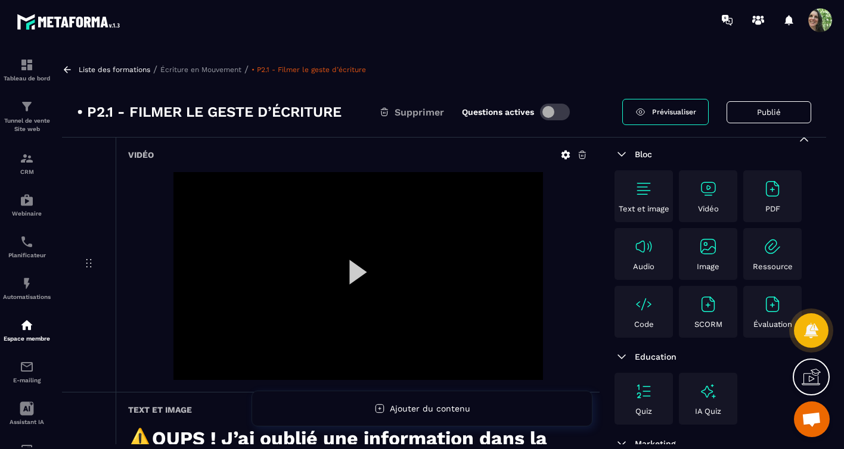
click at [216, 71] on p "Écriture en Mouvement" at bounding box center [200, 70] width 81 height 8
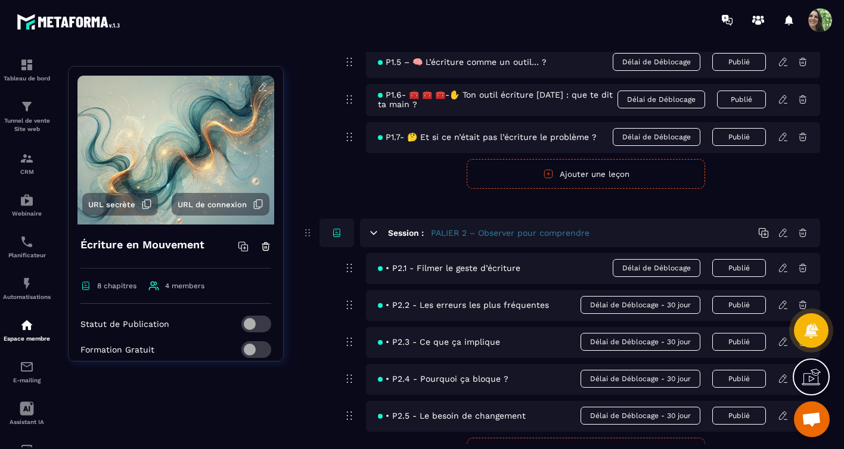
scroll to position [557, 0]
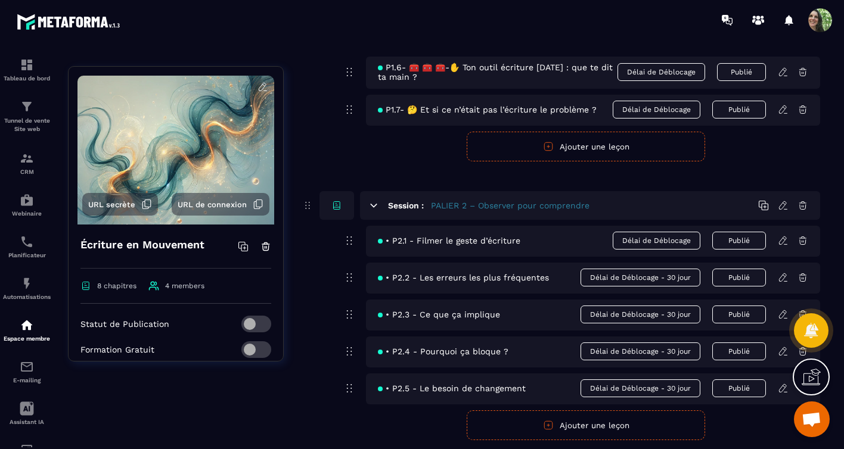
click at [783, 244] on icon at bounding box center [782, 241] width 7 height 8
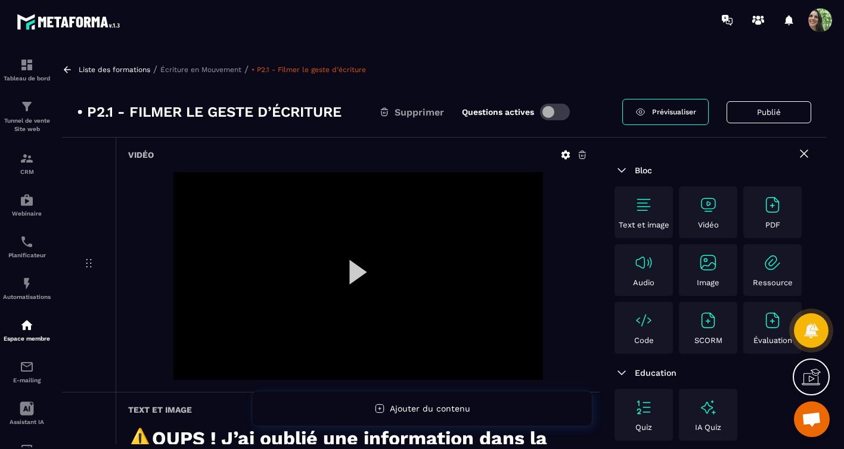
click at [233, 110] on h3 "• P2.1 - Filmer le geste d’écriture" at bounding box center [209, 112] width 265 height 19
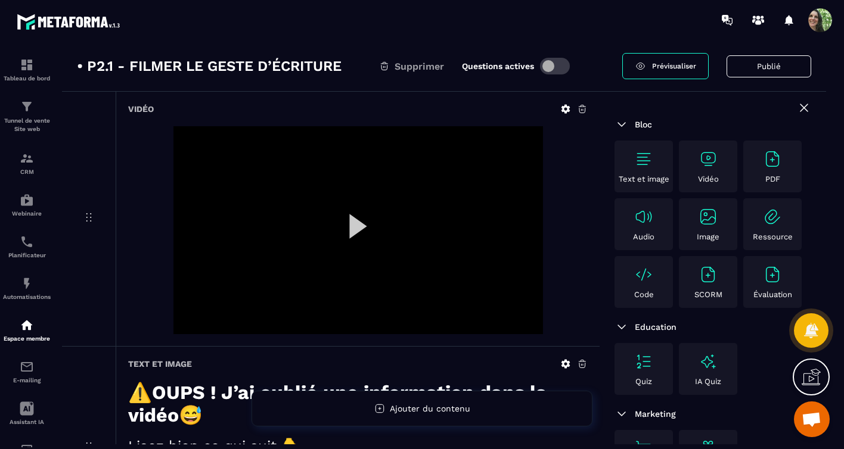
scroll to position [47, 0]
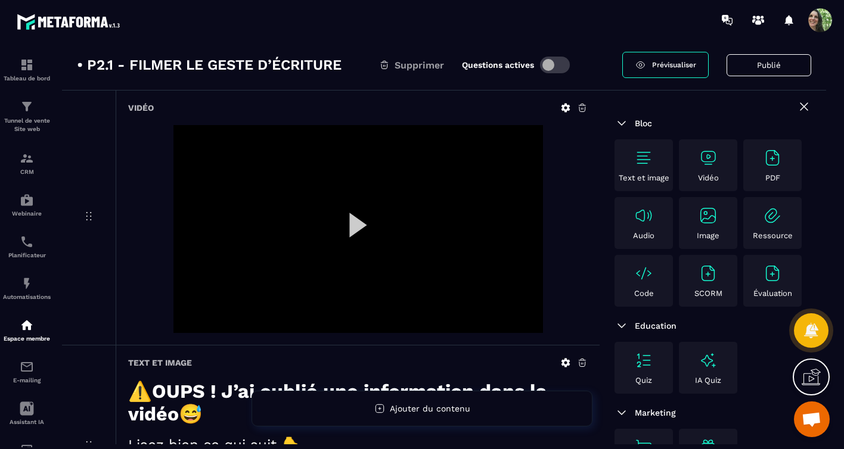
click at [172, 67] on h3 "• P2.1 - Filmer le geste d’écriture" at bounding box center [209, 64] width 265 height 19
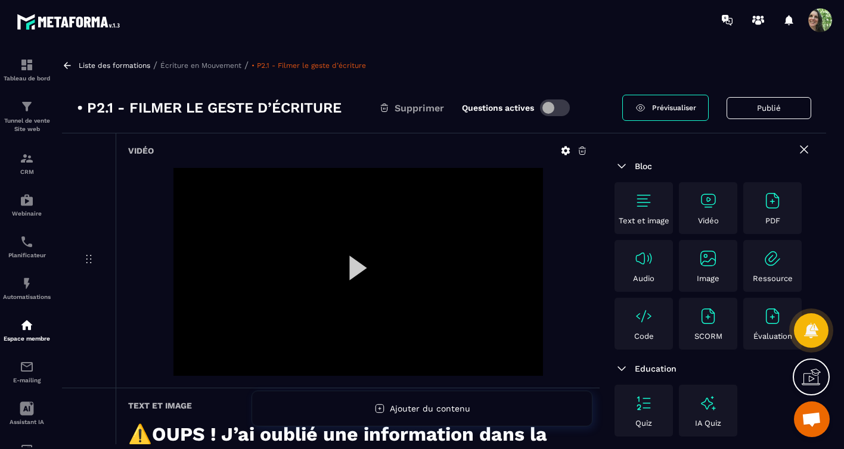
scroll to position [0, 0]
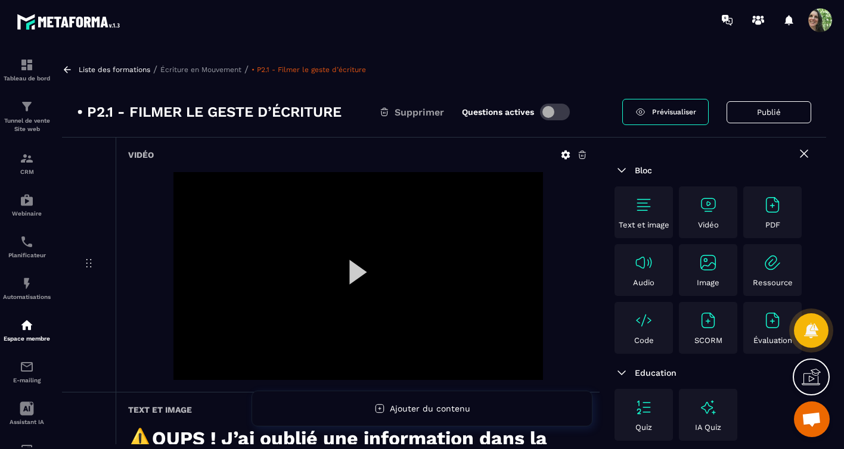
click at [224, 105] on h3 "• P2.1 - Filmer le geste d’écriture" at bounding box center [209, 112] width 265 height 19
click at [340, 111] on h3 "• P2.1 - Filmer le geste d’écriture" at bounding box center [209, 112] width 265 height 19
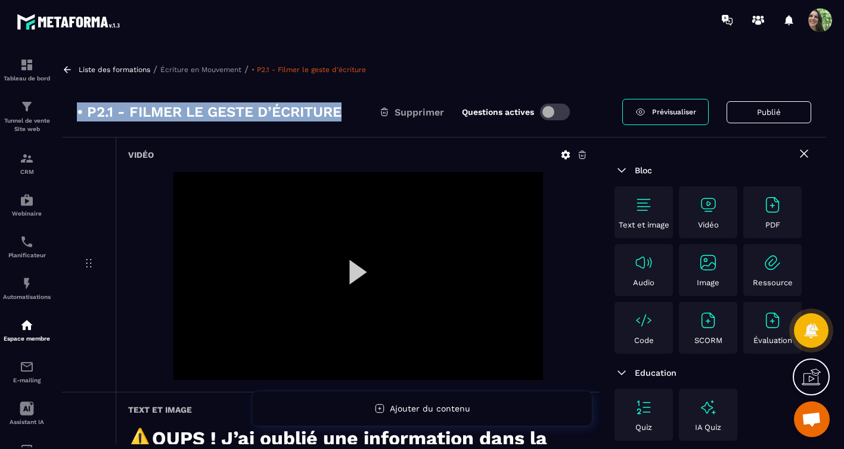
drag, startPoint x: 343, startPoint y: 112, endPoint x: 77, endPoint y: 108, distance: 266.4
click at [77, 108] on h3 "• P2.1 - Filmer le geste d’écriture" at bounding box center [209, 112] width 265 height 19
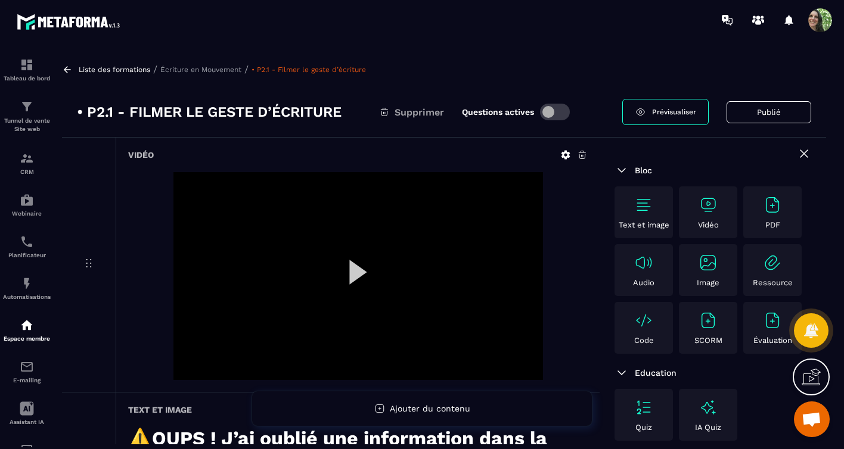
click at [88, 264] on icon at bounding box center [89, 263] width 14 height 14
click at [89, 263] on icon at bounding box center [89, 263] width 14 height 14
click at [245, 115] on h3 "• P2.1 - Filmer le geste d’écriture" at bounding box center [209, 112] width 265 height 19
click at [312, 110] on h3 "• P2.1 - Filmer le geste d’écriture" at bounding box center [209, 112] width 265 height 19
click at [347, 111] on div "• P2.1 - Filmer le geste d’écriture Supprimer Questions actives" at bounding box center [349, 112] width 545 height 19
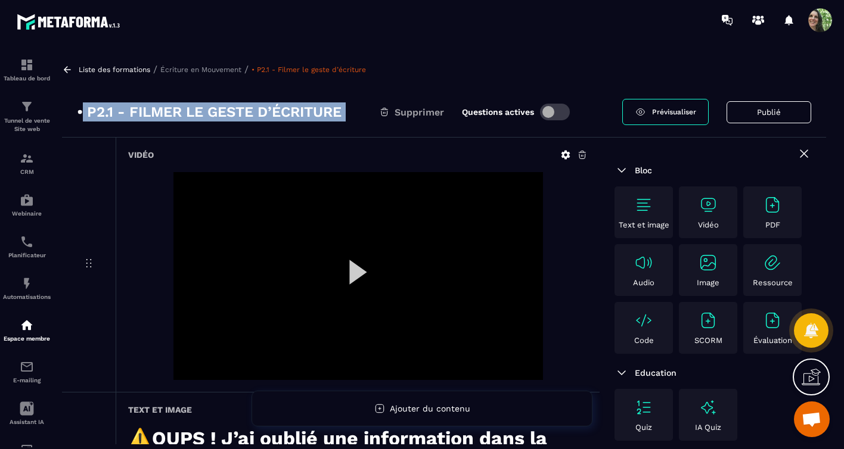
drag, startPoint x: 347, startPoint y: 111, endPoint x: 81, endPoint y: 110, distance: 265.8
click at [81, 110] on div "• P2.1 - Filmer le geste d’écriture Supprimer Questions actives" at bounding box center [349, 112] width 545 height 19
click at [83, 112] on h3 "• P2.1 - Filmer le geste d’écriture" at bounding box center [209, 112] width 265 height 19
drag, startPoint x: 85, startPoint y: 112, endPoint x: 355, endPoint y: 117, distance: 270.6
click at [355, 117] on div "• P2.1 - Filmer le geste d’écriture Supprimer Questions actives" at bounding box center [349, 112] width 545 height 19
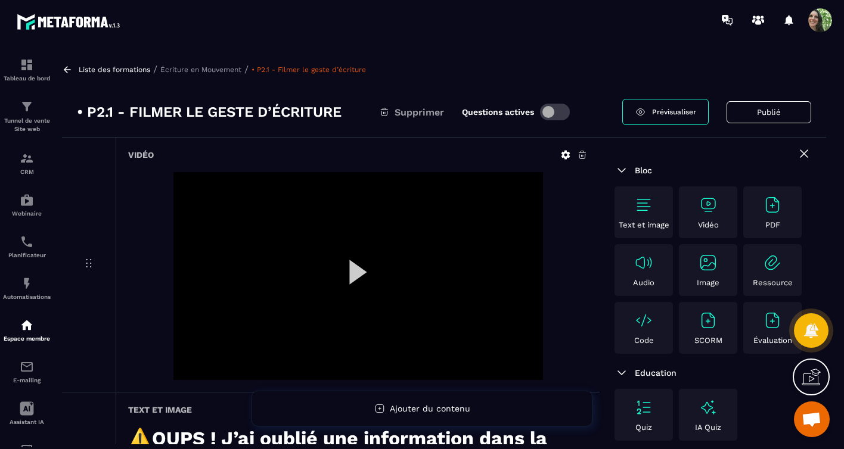
click at [554, 193] on div at bounding box center [357, 276] width 459 height 208
click at [564, 156] on icon at bounding box center [565, 155] width 9 height 9
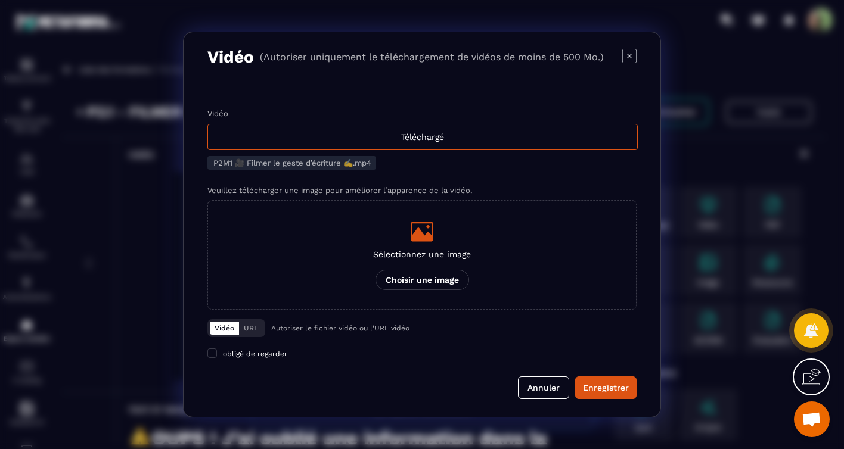
click at [628, 54] on icon "Modal window" at bounding box center [629, 56] width 14 height 14
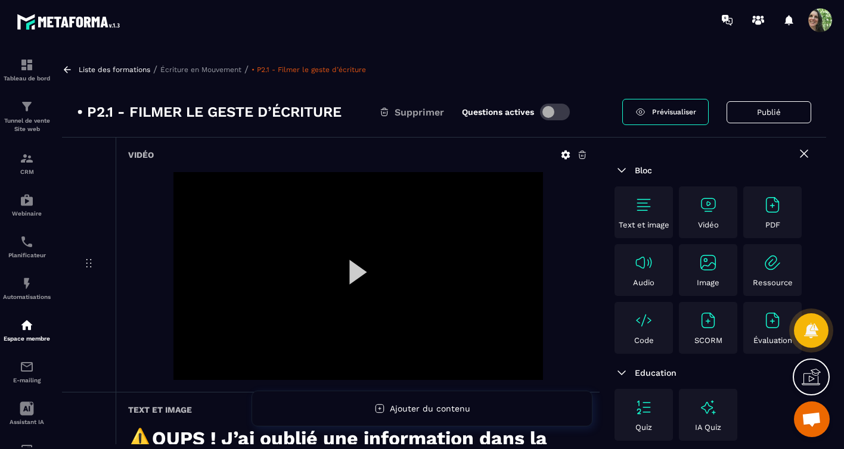
click at [289, 72] on link "• P2.1 - Filmer le geste d’écriture" at bounding box center [308, 70] width 114 height 8
click at [293, 70] on link "• P2.1 - Filmer le geste d’écriture" at bounding box center [308, 70] width 114 height 8
click at [219, 74] on div "Liste des formations / Écriture en Mouvement / • P2.1 - Filmer le geste d’écrit…" at bounding box center [444, 69] width 764 height 11
click at [221, 70] on p "Écriture en Mouvement" at bounding box center [200, 70] width 81 height 8
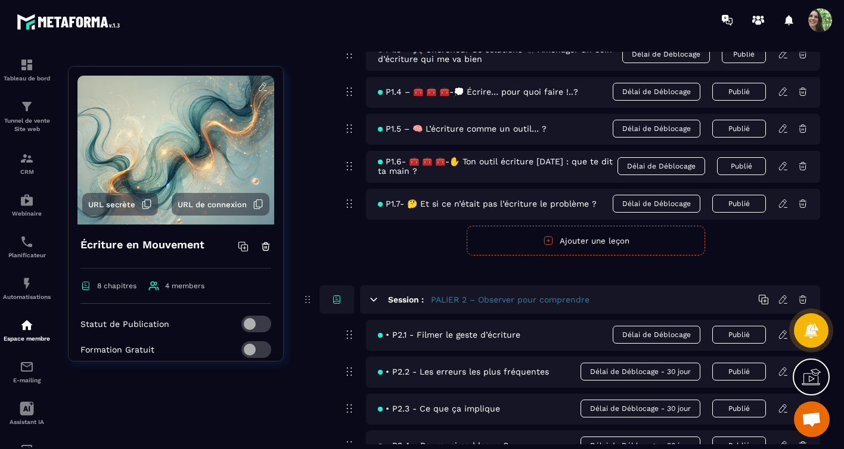
scroll to position [563, 0]
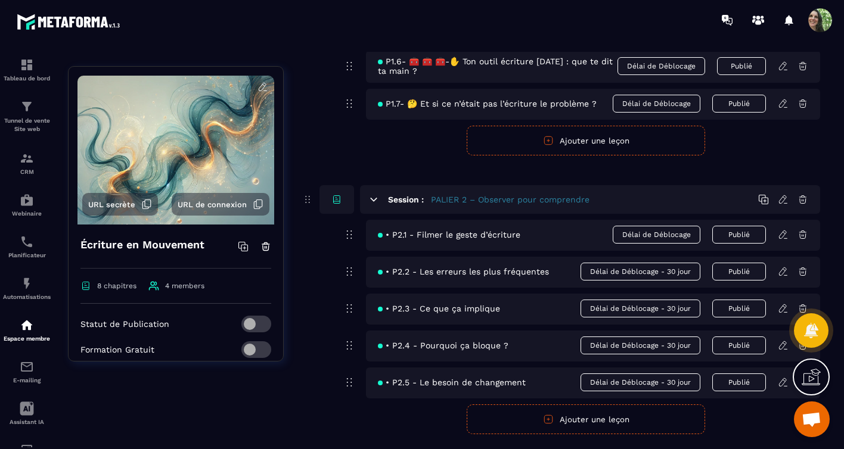
click at [420, 240] on span "• P2.1 - Filmer le geste d’écriture" at bounding box center [449, 235] width 142 height 10
click at [349, 242] on icon at bounding box center [349, 235] width 14 height 14
click at [783, 203] on icon at bounding box center [782, 199] width 7 height 8
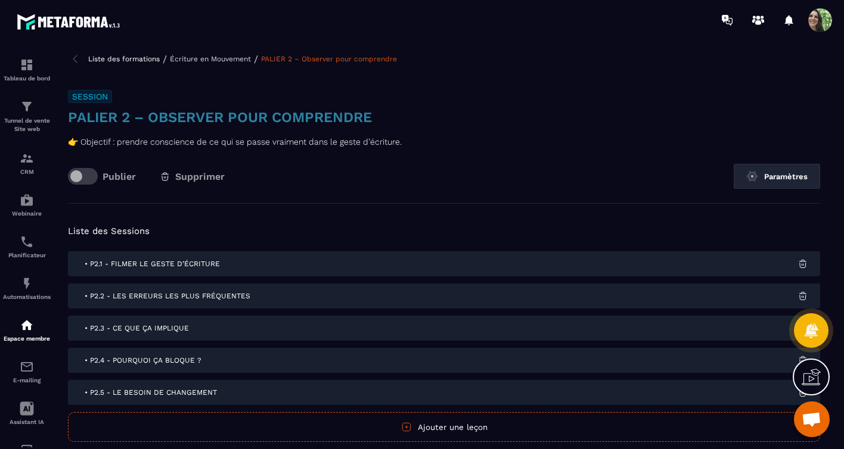
click at [220, 263] on div "• P2.1 - Filmer le geste d’écriture" at bounding box center [444, 263] width 752 height 25
click at [221, 266] on div "• P2.1 - Filmer le geste d’écriture" at bounding box center [444, 263] width 752 height 25
click at [220, 265] on div "• P2.1 - Filmer le geste d’écriture" at bounding box center [444, 263] width 752 height 25
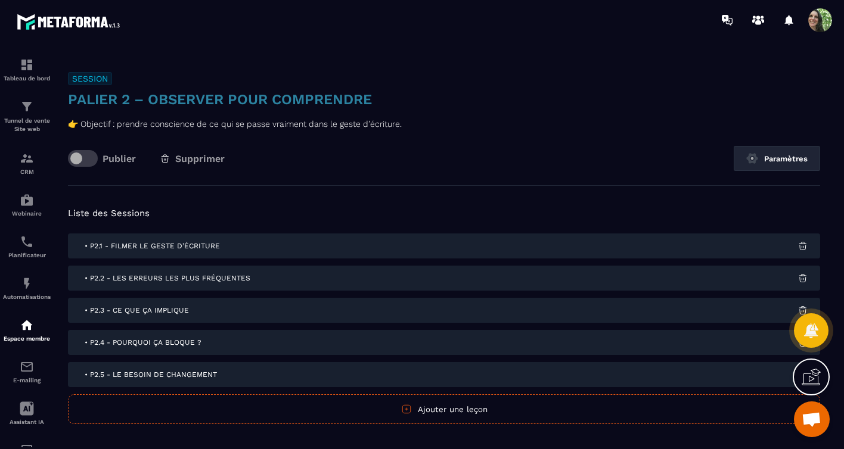
scroll to position [32, 0]
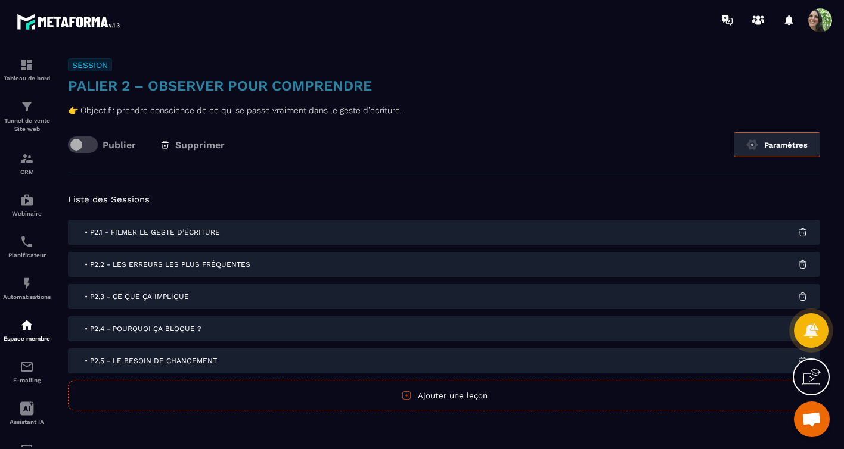
click at [748, 144] on img at bounding box center [752, 145] width 12 height 12
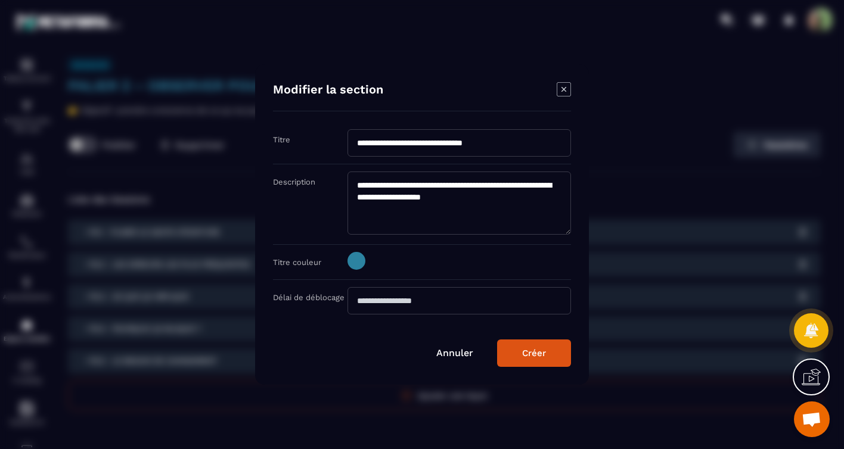
click at [569, 86] on icon "Modal window" at bounding box center [564, 89] width 14 height 14
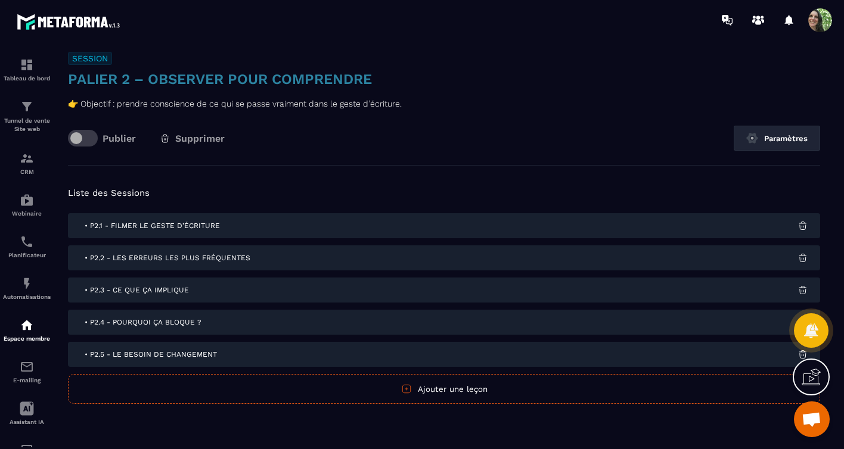
scroll to position [46, 0]
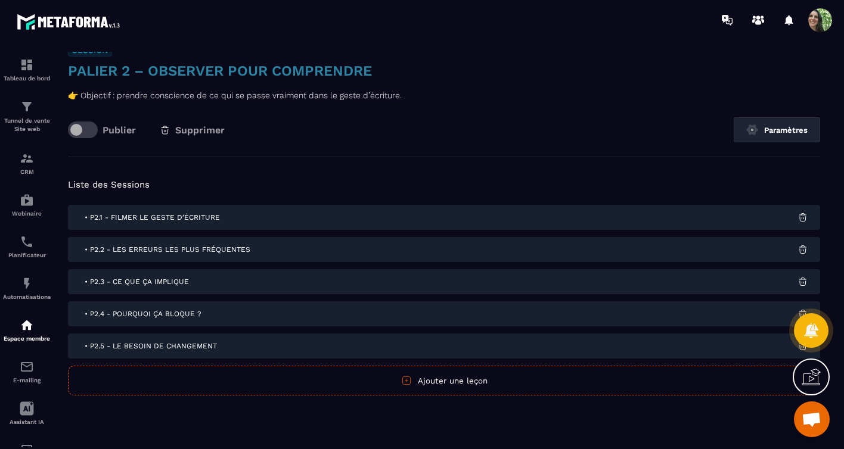
click at [127, 250] on span "• P2.2 - Les erreurs les plus fréquentes" at bounding box center [168, 250] width 166 height 8
click at [148, 217] on span "• P2.1 - Filmer le geste d’écriture" at bounding box center [152, 217] width 135 height 8
click at [805, 218] on img at bounding box center [802, 217] width 11 height 11
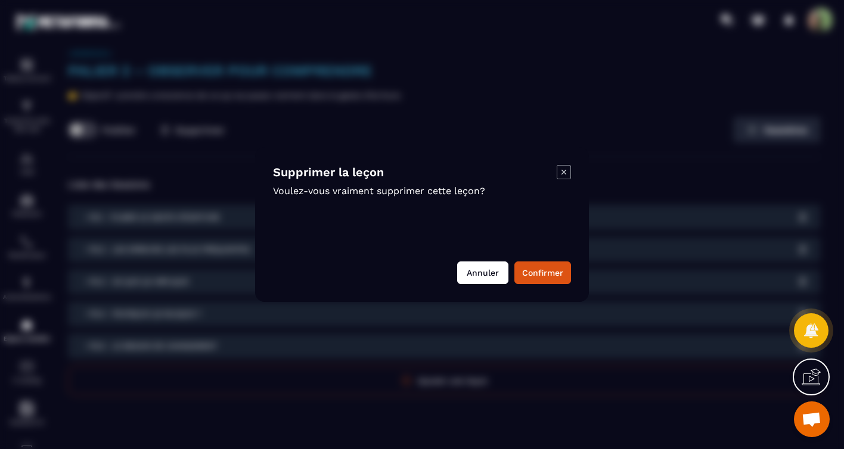
click at [484, 274] on button "Annuler" at bounding box center [482, 273] width 51 height 23
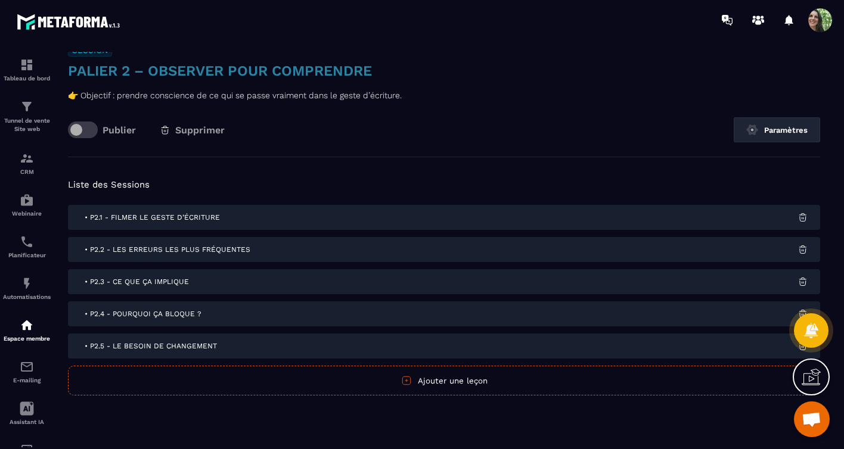
click at [177, 216] on span "• P2.1 - Filmer le geste d’écriture" at bounding box center [152, 217] width 135 height 8
click at [197, 94] on p "👉 Objectif : prendre conscience de ce qui se passe vraiment dans le geste d’écr…" at bounding box center [444, 95] width 752 height 14
drag, startPoint x: 203, startPoint y: 94, endPoint x: 272, endPoint y: 108, distance: 70.6
click at [209, 94] on p "👉 Objectif : prendre conscience de ce qui se passe vraiment dans le geste d’écr…" at bounding box center [444, 95] width 752 height 14
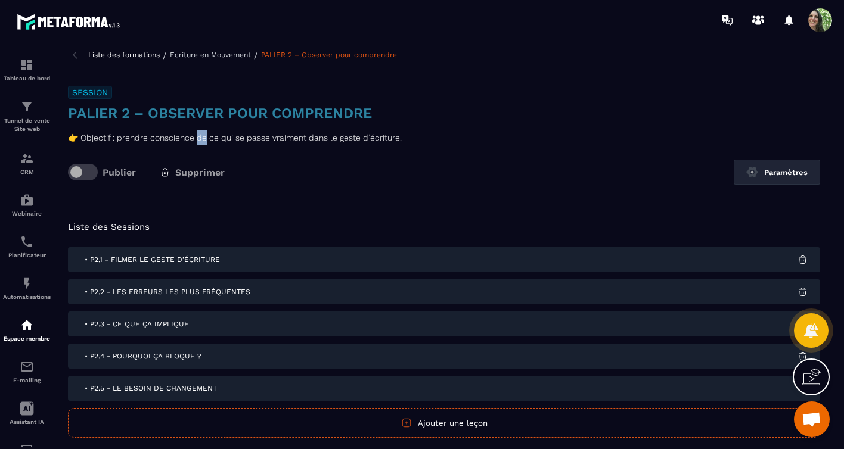
scroll to position [0, 0]
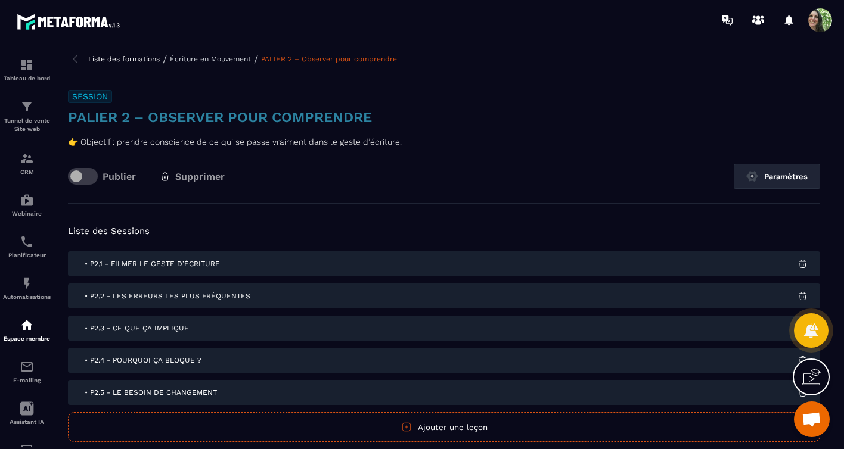
click at [184, 115] on h3 "PALIER 2 – Observer pour comprendre" at bounding box center [444, 117] width 752 height 19
click at [168, 265] on span "• P2.1 - Filmer le geste d’écriture" at bounding box center [152, 264] width 135 height 8
click at [133, 141] on p "👉 Objectif : prendre conscience de ce qui se passe vraiment dans le geste d’écr…" at bounding box center [444, 142] width 752 height 14
click at [115, 120] on h3 "PALIER 2 – Observer pour comprendre" at bounding box center [444, 117] width 752 height 19
click at [144, 232] on h5 "Liste des Sessions" at bounding box center [444, 231] width 752 height 17
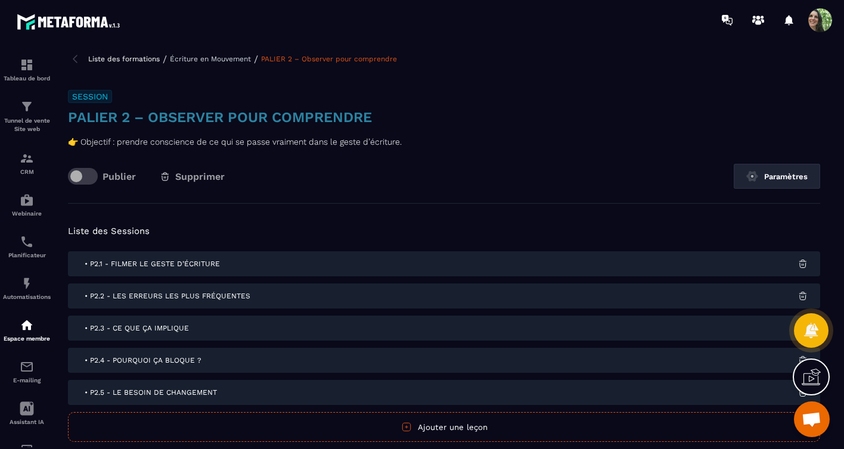
click at [145, 234] on h5 "Liste des Sessions" at bounding box center [444, 231] width 752 height 17
drag, startPoint x: 173, startPoint y: 258, endPoint x: 184, endPoint y: 264, distance: 11.8
click at [174, 258] on div "• P2.1 - Filmer le geste d’écriture" at bounding box center [444, 263] width 752 height 25
click at [184, 265] on span "• P2.1 - Filmer le geste d’écriture" at bounding box center [152, 264] width 135 height 8
click at [212, 58] on p "Écriture en Mouvement" at bounding box center [210, 59] width 81 height 8
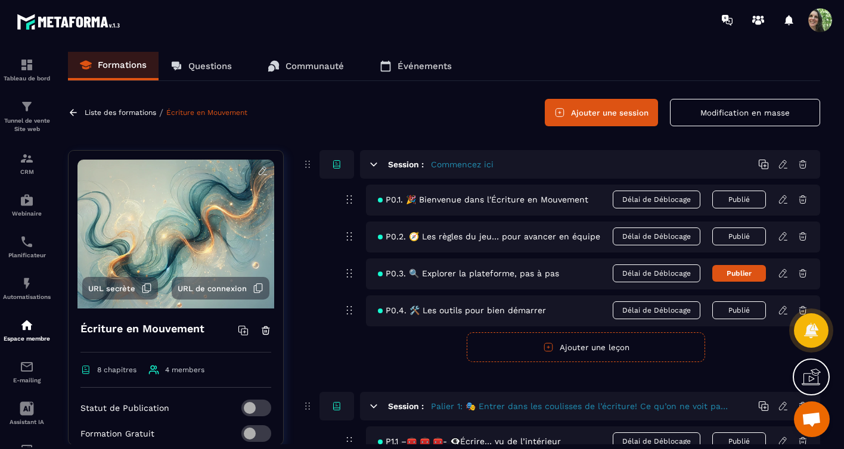
click at [802, 377] on icon at bounding box center [811, 377] width 19 height 19
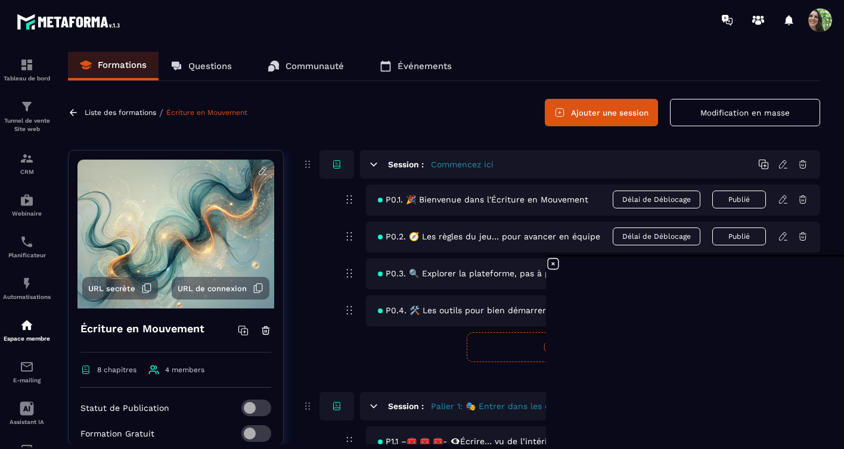
click at [555, 264] on icon at bounding box center [553, 264] width 14 height 14
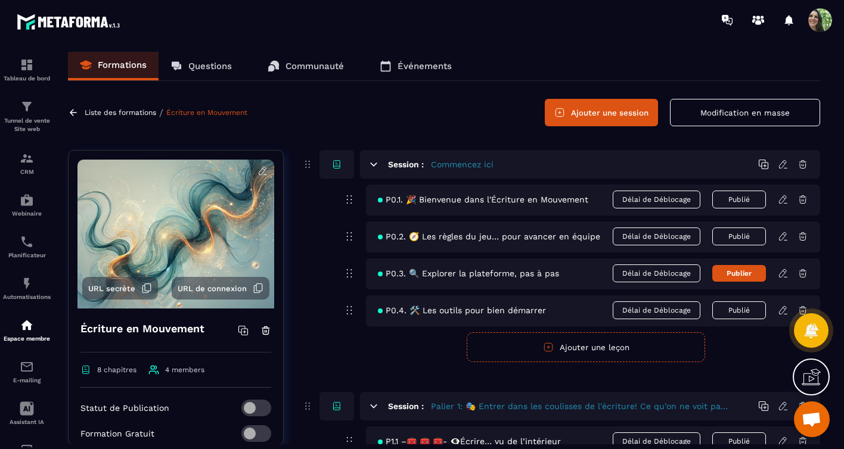
click at [811, 419] on span "Ouvrir le chat" at bounding box center [812, 420] width 20 height 17
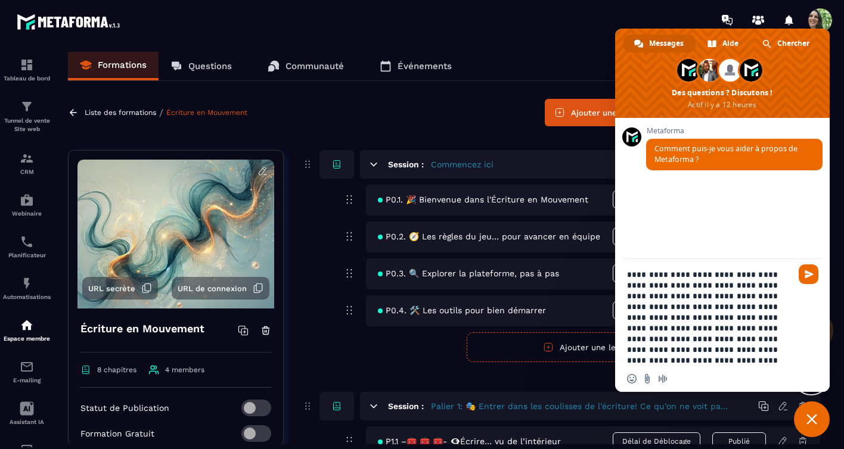
click at [675, 350] on textarea "**********" at bounding box center [709, 317] width 164 height 97
click at [642, 318] on textarea "**********" at bounding box center [709, 317] width 164 height 97
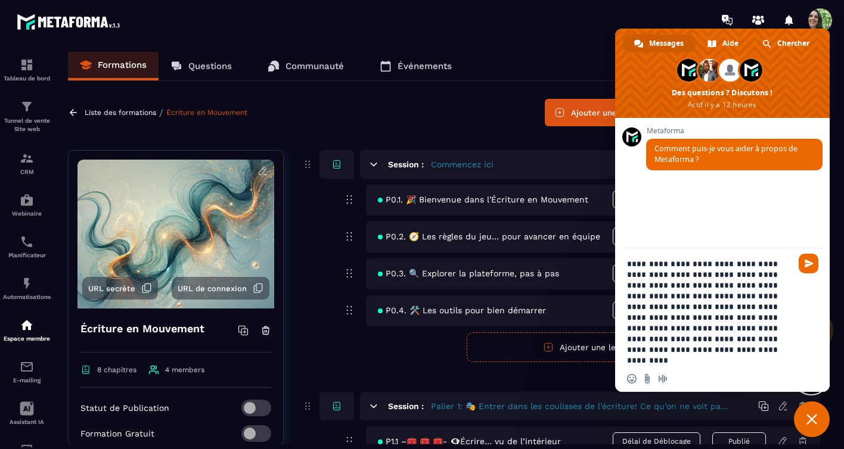
click at [668, 287] on textarea "**********" at bounding box center [709, 312] width 164 height 107
click at [766, 286] on textarea "**********" at bounding box center [709, 312] width 164 height 107
click at [756, 323] on textarea "**********" at bounding box center [709, 312] width 164 height 107
click at [644, 328] on textarea "**********" at bounding box center [709, 312] width 164 height 107
drag, startPoint x: 755, startPoint y: 328, endPoint x: 773, endPoint y: 331, distance: 18.1
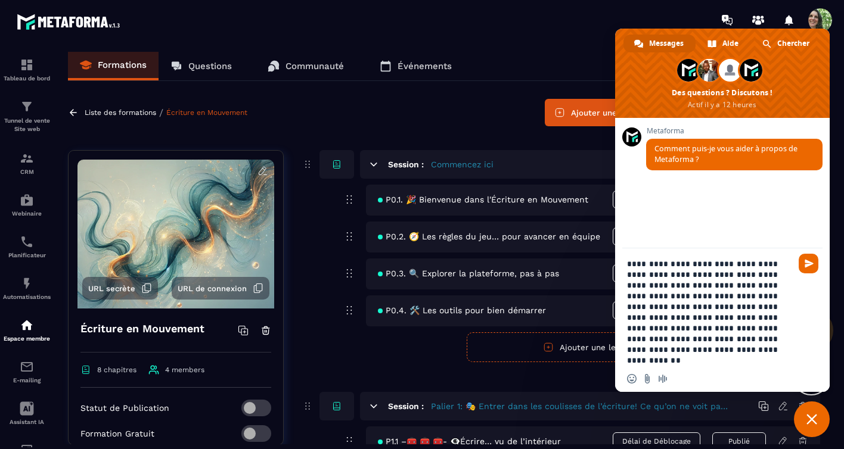
click at [755, 328] on textarea "**********" at bounding box center [709, 312] width 164 height 107
type textarea "**********"
click at [809, 262] on span "Envoyer" at bounding box center [809, 263] width 9 height 9
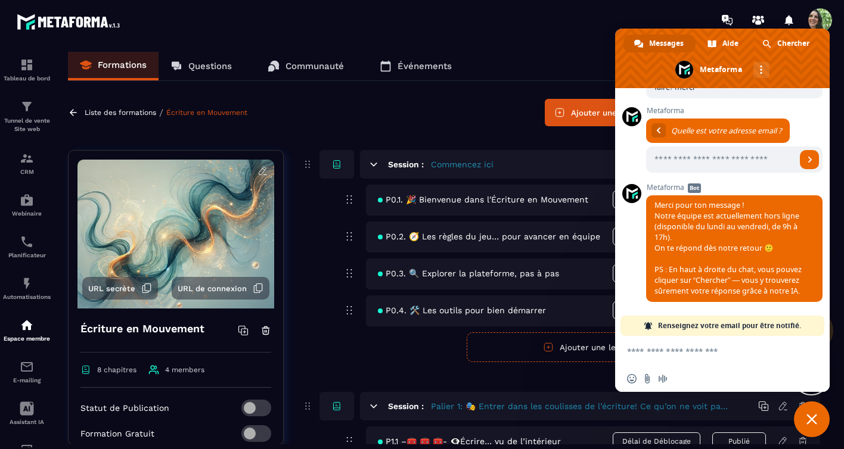
scroll to position [169, 0]
type input "**********"
click at [800, 163] on span "Envoyer" at bounding box center [809, 159] width 19 height 19
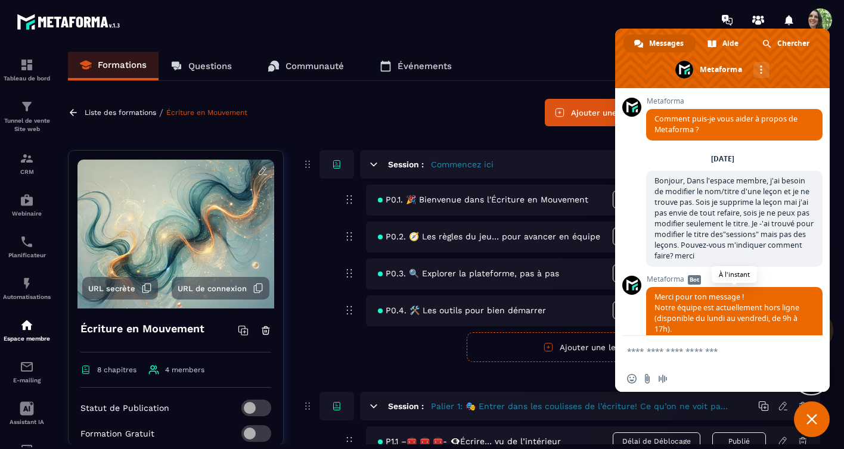
scroll to position [24, 0]
